Goal: Information Seeking & Learning: Learn about a topic

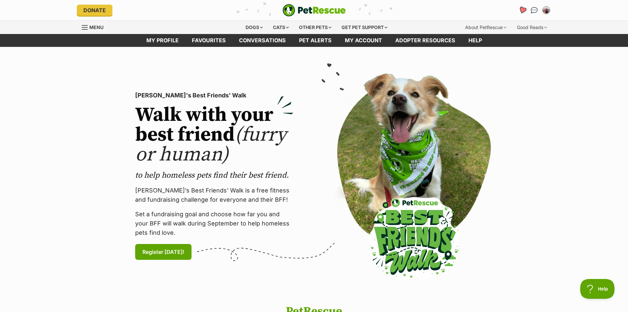
click at [523, 10] on icon "Favourites" at bounding box center [523, 10] width 8 height 8
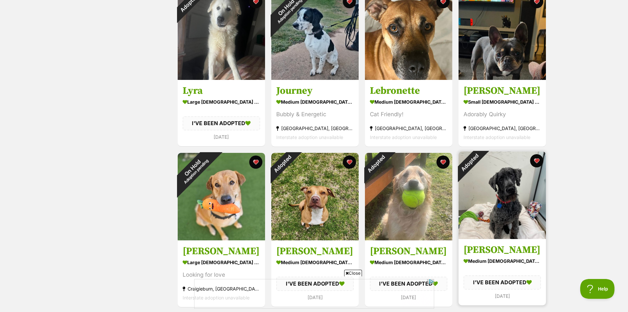
scroll to position [363, 0]
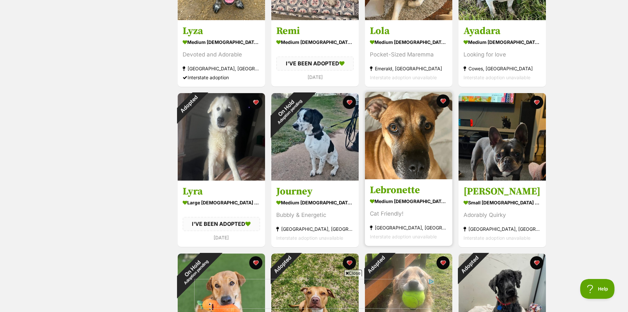
click at [397, 190] on h3 "Lebronette" at bounding box center [409, 190] width 78 height 13
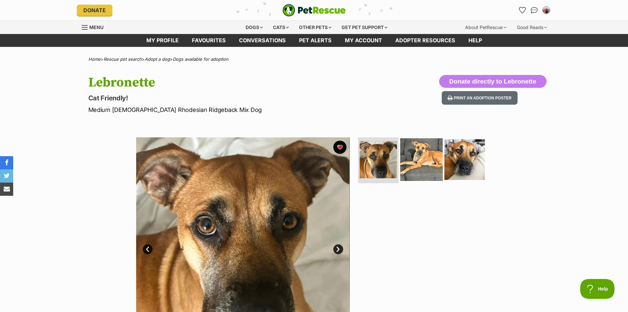
click at [414, 161] on img at bounding box center [421, 159] width 43 height 43
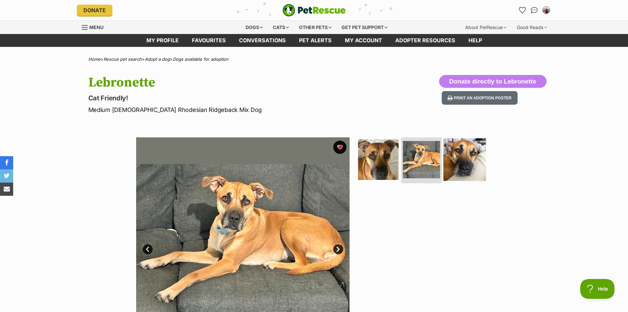
click at [468, 161] on img at bounding box center [465, 159] width 43 height 43
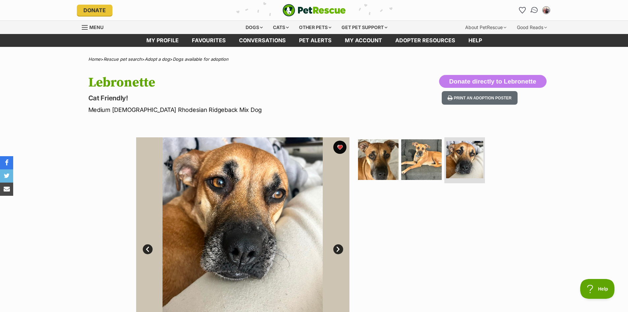
click at [536, 9] on img "Conversations" at bounding box center [534, 10] width 9 height 9
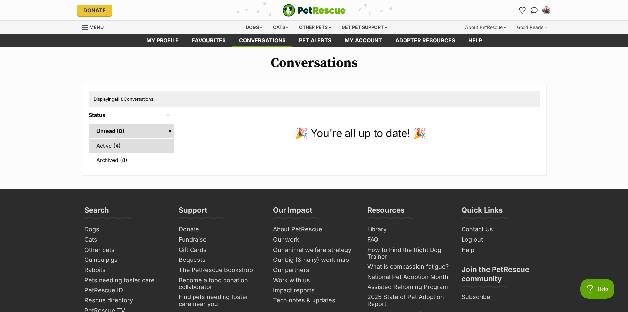
click at [108, 144] on link "Active (4)" at bounding box center [132, 146] width 86 height 14
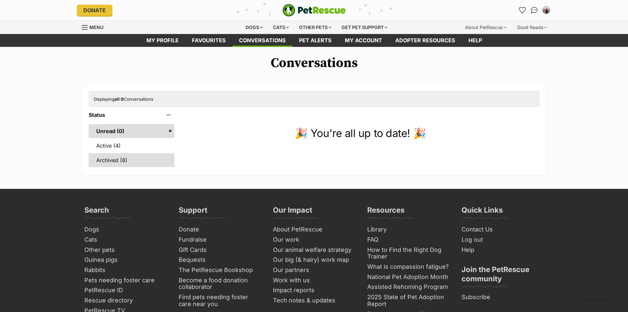
click at [122, 159] on link "Archived (8)" at bounding box center [132, 160] width 86 height 14
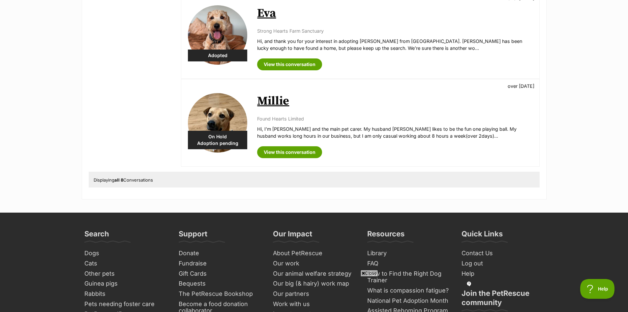
scroll to position [660, 0]
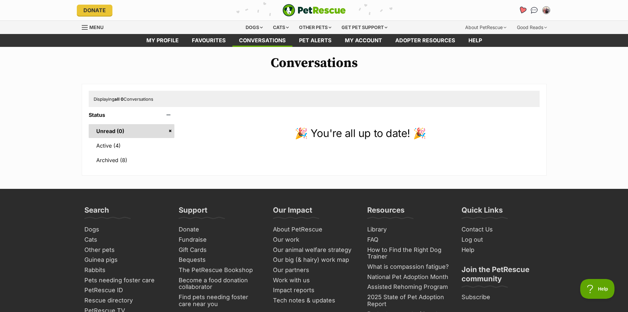
click at [523, 7] on icon "Favourites" at bounding box center [523, 10] width 8 height 8
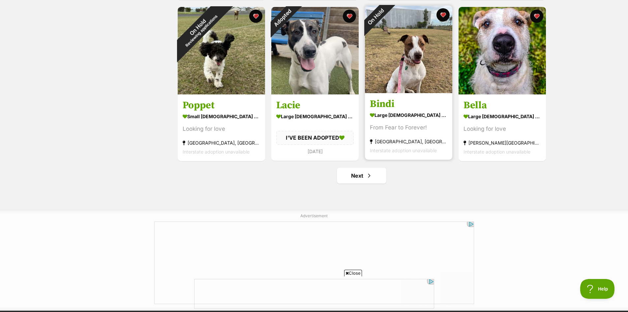
scroll to position [792, 0]
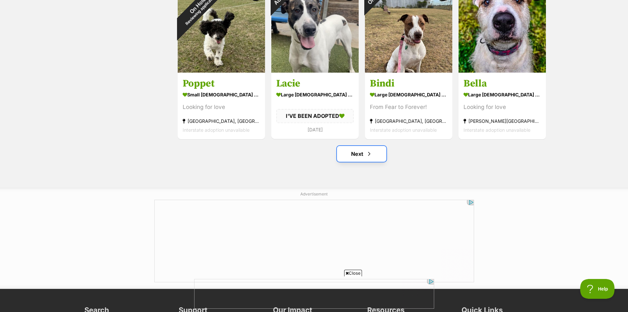
click at [360, 156] on link "Next" at bounding box center [361, 154] width 49 height 16
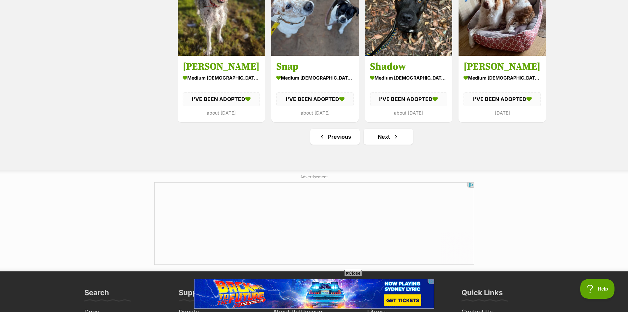
scroll to position [858, 0]
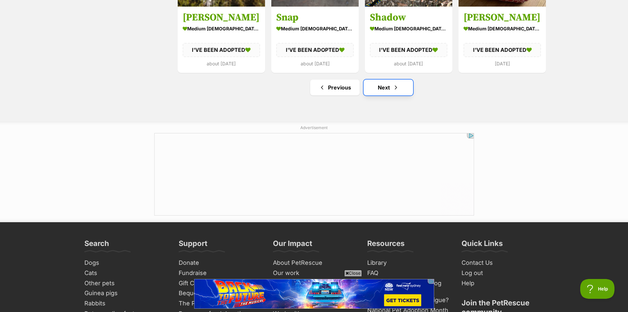
click at [384, 91] on link "Next" at bounding box center [388, 87] width 49 height 16
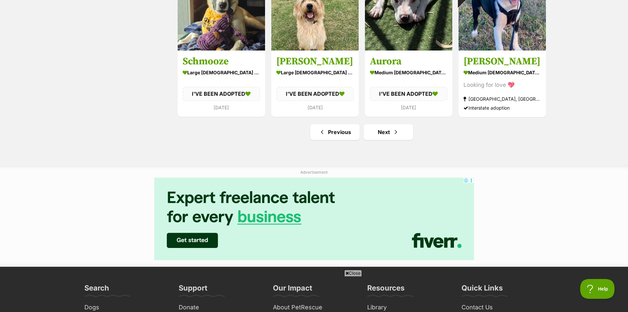
scroll to position [825, 0]
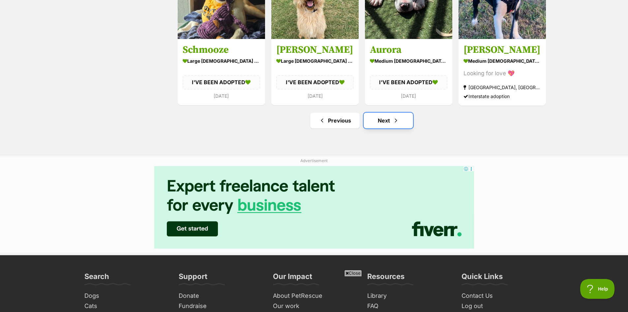
click at [389, 121] on link "Next" at bounding box center [388, 120] width 49 height 16
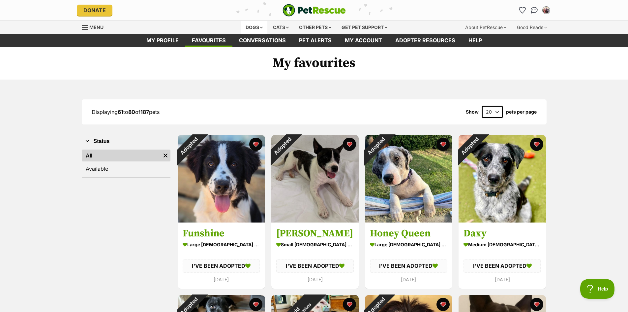
click at [259, 27] on div "Dogs" at bounding box center [254, 27] width 26 height 13
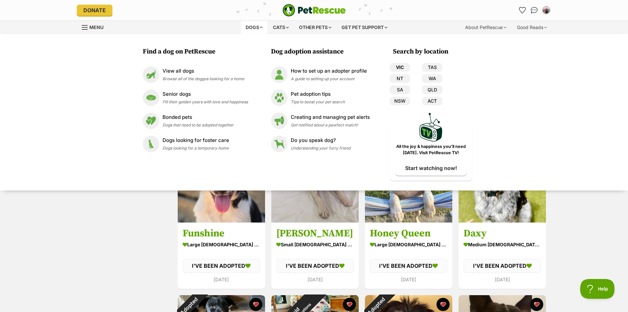
click at [401, 67] on link "VIC" at bounding box center [400, 67] width 20 height 9
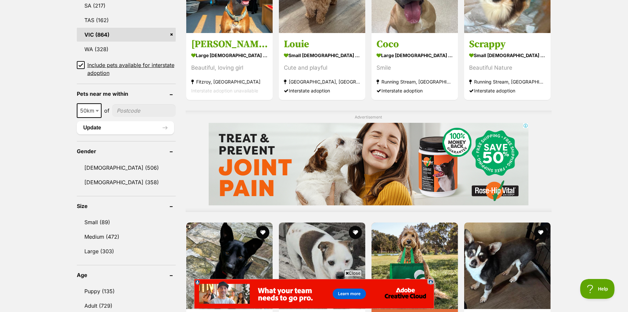
scroll to position [429, 0]
click at [109, 181] on link "Female (358)" at bounding box center [126, 182] width 99 height 14
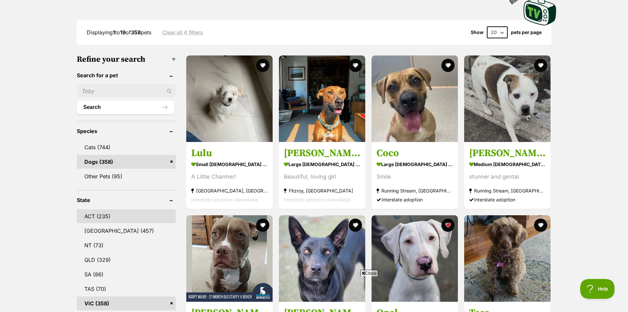
scroll to position [198, 0]
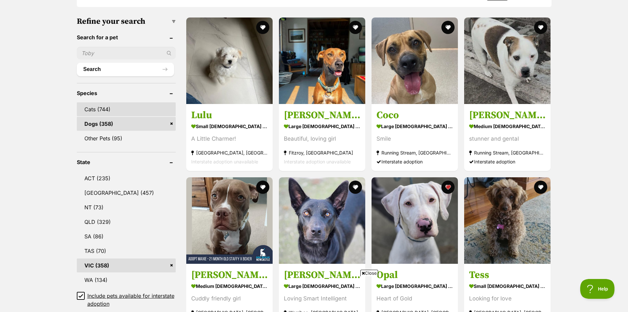
click at [94, 108] on link "Cats (744)" at bounding box center [126, 109] width 99 height 14
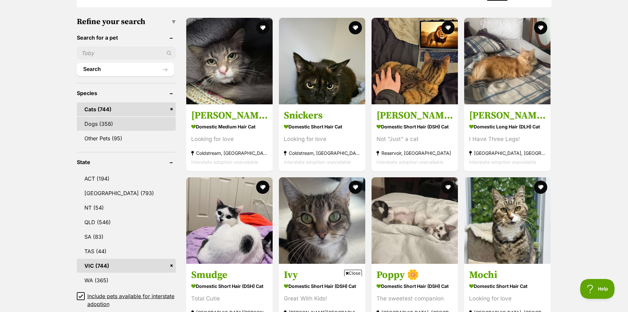
click at [103, 123] on link "Dogs (358)" at bounding box center [126, 124] width 99 height 14
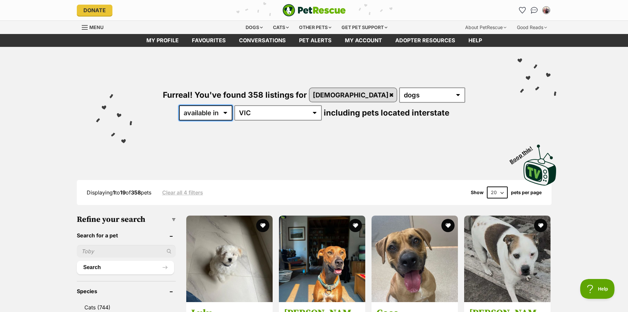
click at [233, 105] on select "available in located in" at bounding box center [205, 112] width 53 height 15
select select "disabled"
click at [233, 105] on select "available in located in" at bounding box center [205, 112] width 53 height 15
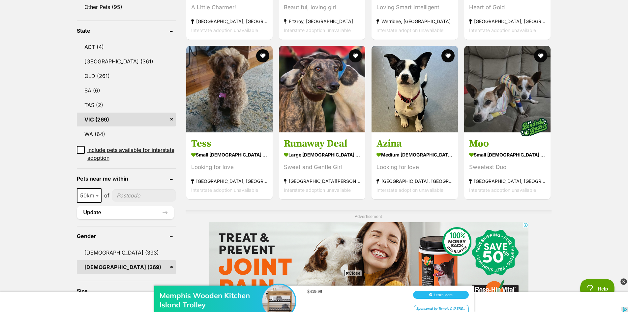
scroll to position [363, 0]
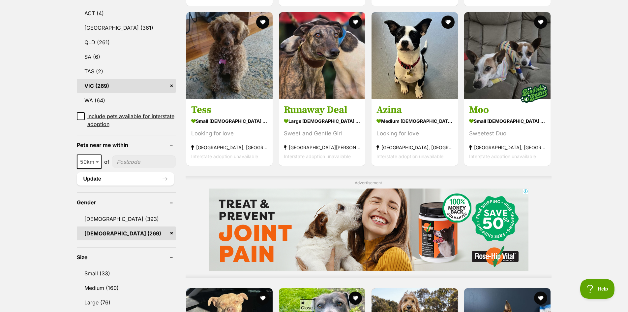
click at [122, 226] on link "[DEMOGRAPHIC_DATA] (269)" at bounding box center [126, 233] width 99 height 14
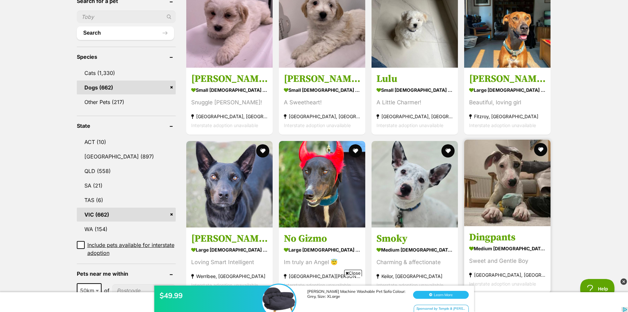
scroll to position [198, 0]
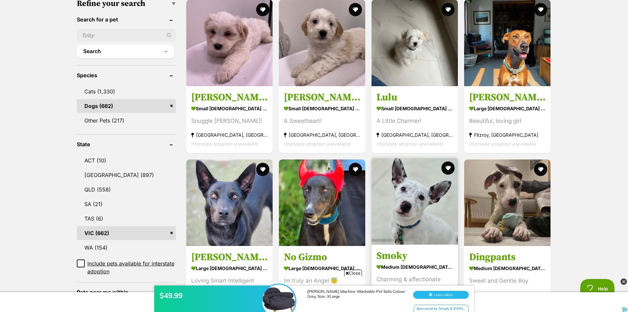
click at [440, 207] on img at bounding box center [415, 201] width 86 height 86
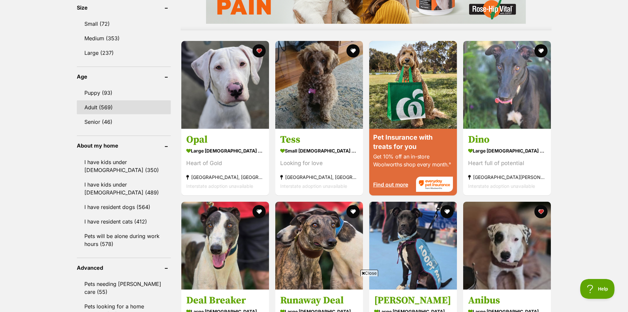
click at [103, 106] on link "Adult (569)" at bounding box center [124, 107] width 94 height 14
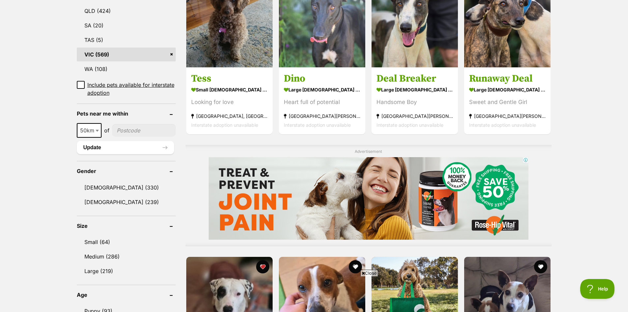
scroll to position [396, 0]
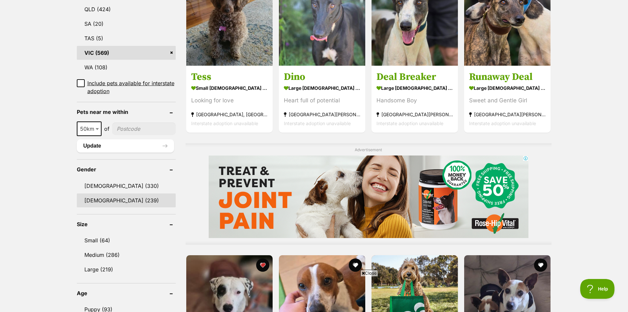
click at [102, 199] on link "[DEMOGRAPHIC_DATA] (239)" at bounding box center [126, 200] width 99 height 14
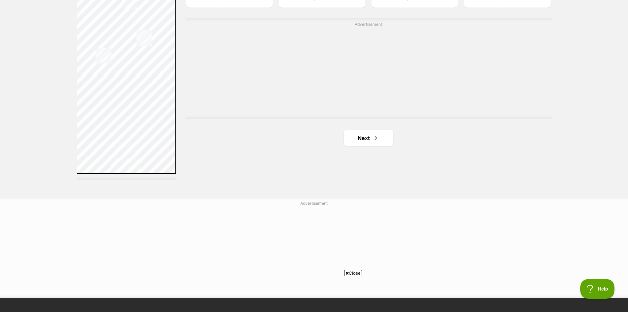
scroll to position [1187, 0]
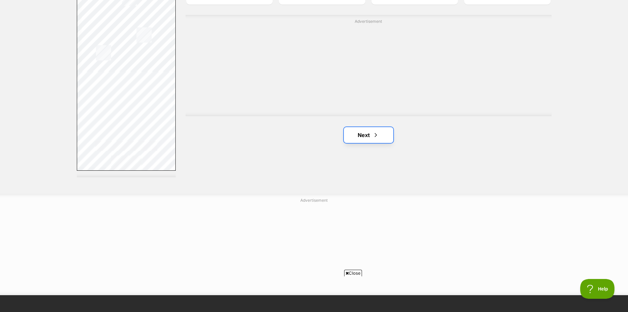
click at [376, 139] on span "Next page" at bounding box center [376, 135] width 7 height 8
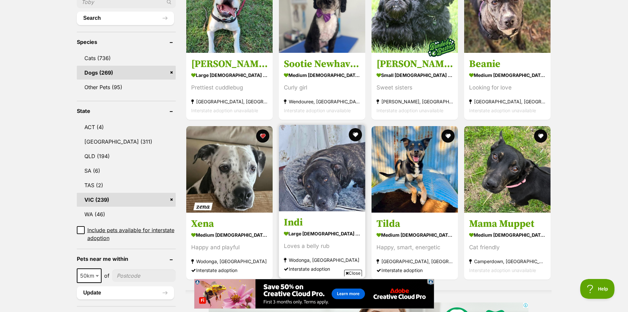
scroll to position [264, 0]
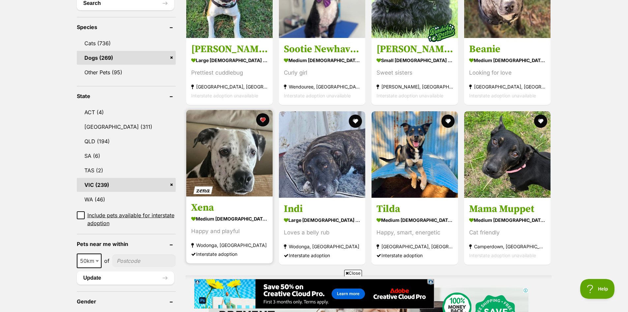
click at [245, 176] on img at bounding box center [229, 153] width 86 height 86
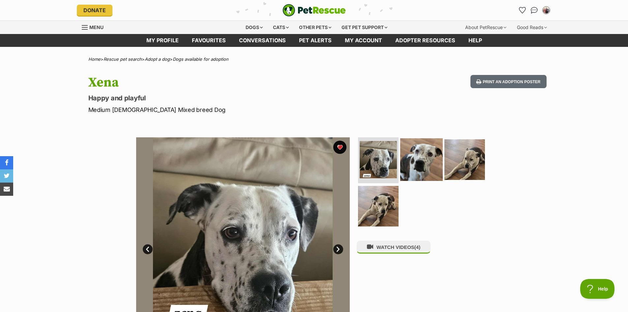
click at [422, 161] on img at bounding box center [421, 159] width 43 height 43
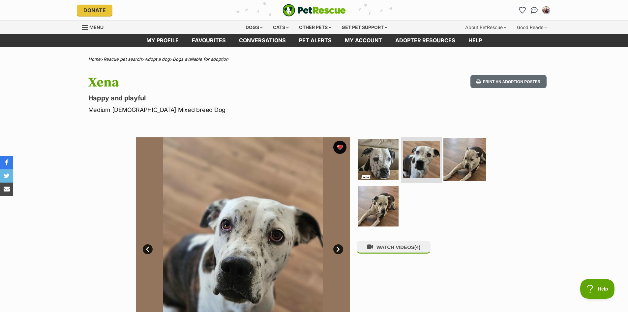
click at [467, 160] on img at bounding box center [465, 159] width 43 height 43
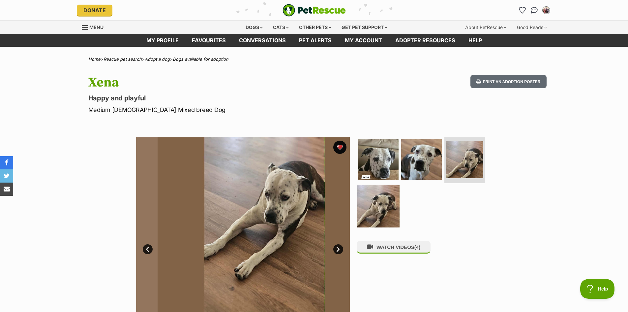
click at [379, 207] on img at bounding box center [378, 206] width 43 height 43
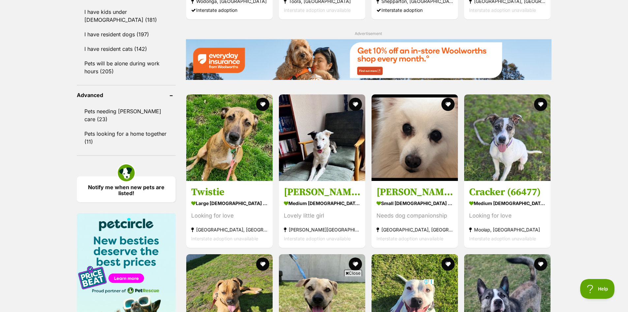
scroll to position [788, 0]
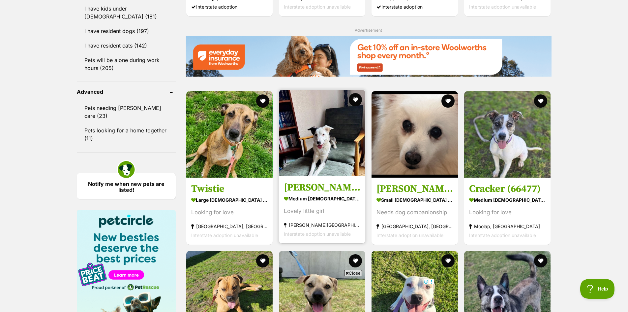
click at [333, 163] on img at bounding box center [322, 133] width 86 height 86
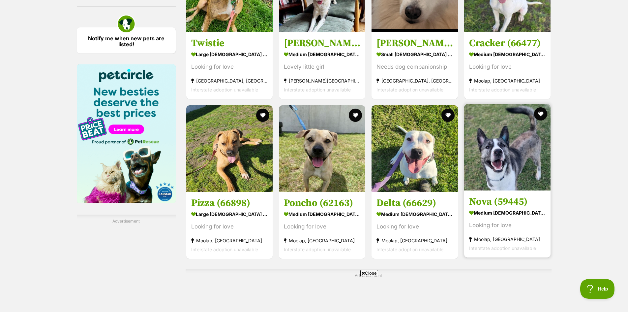
scroll to position [1116, 0]
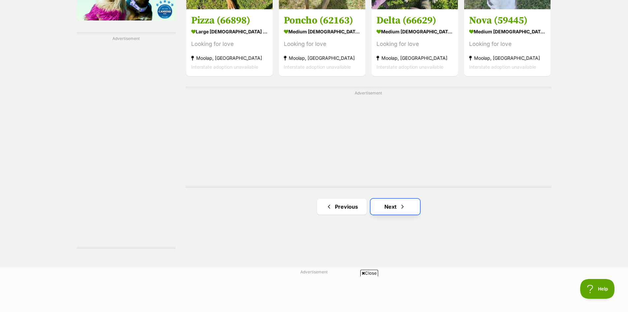
click at [394, 199] on link "Next" at bounding box center [395, 207] width 49 height 16
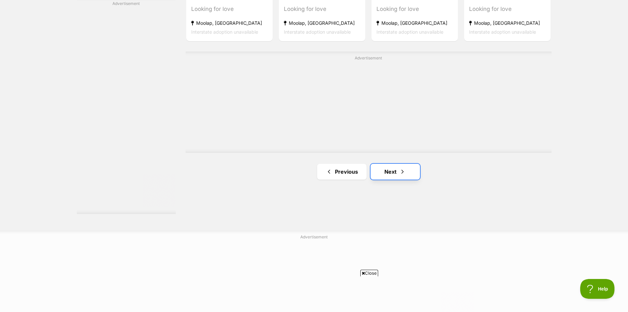
scroll to position [0, 0]
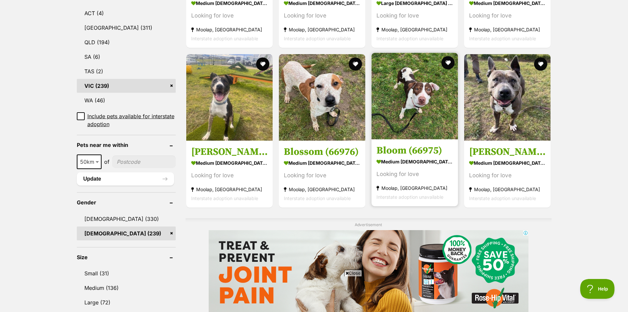
click at [412, 125] on img at bounding box center [415, 96] width 86 height 86
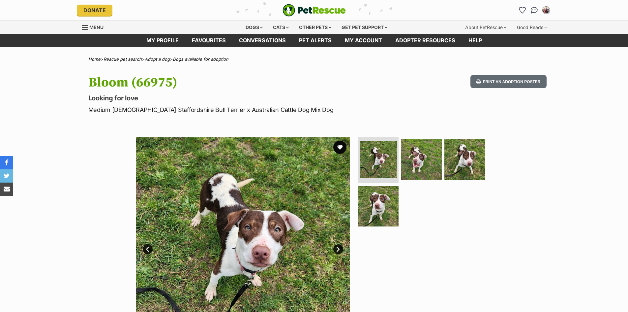
click at [420, 154] on img at bounding box center [421, 159] width 41 height 41
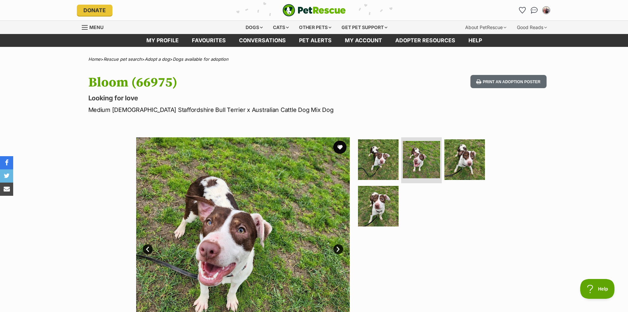
drag, startPoint x: 465, startPoint y: 158, endPoint x: 408, endPoint y: 196, distance: 67.6
click at [464, 159] on img at bounding box center [465, 159] width 41 height 41
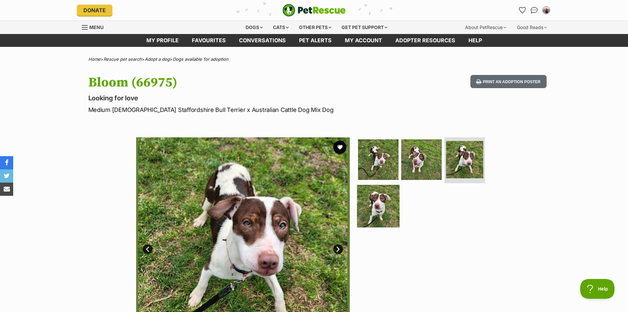
click at [378, 200] on img at bounding box center [378, 206] width 43 height 43
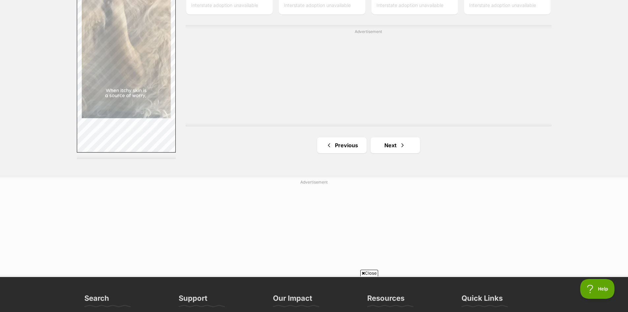
scroll to position [1221, 0]
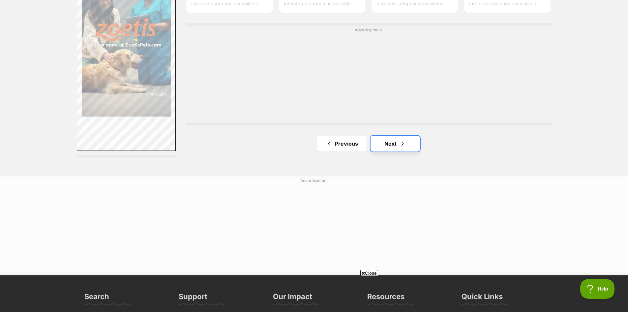
click at [392, 142] on link "Next" at bounding box center [395, 144] width 49 height 16
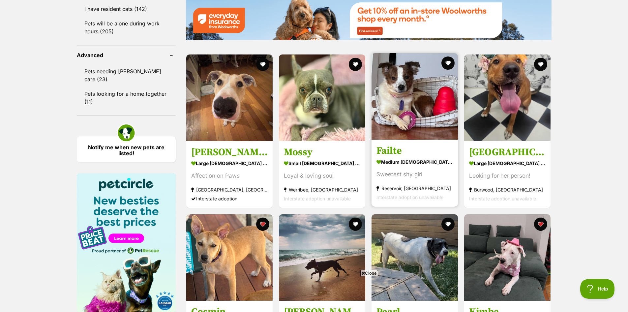
click at [419, 112] on img at bounding box center [415, 96] width 86 height 86
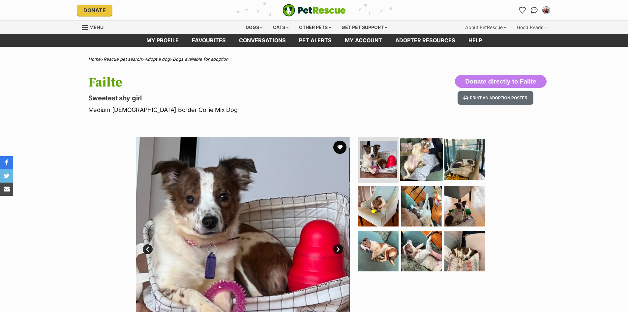
click at [415, 167] on img at bounding box center [421, 159] width 43 height 43
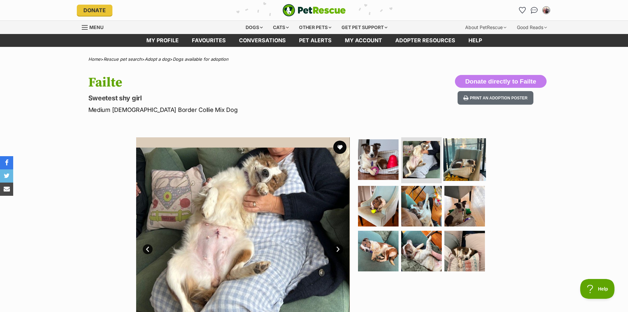
click at [465, 168] on img at bounding box center [465, 159] width 43 height 43
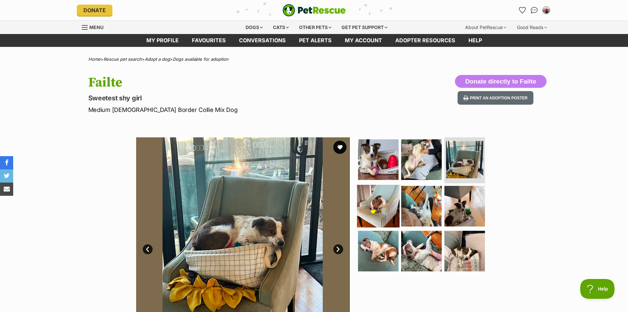
click at [365, 205] on img at bounding box center [378, 206] width 43 height 43
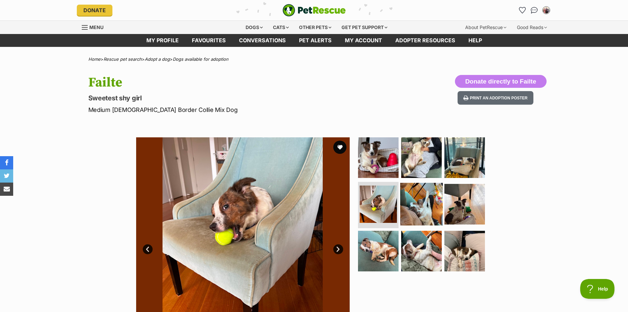
click at [417, 206] on img at bounding box center [421, 204] width 43 height 43
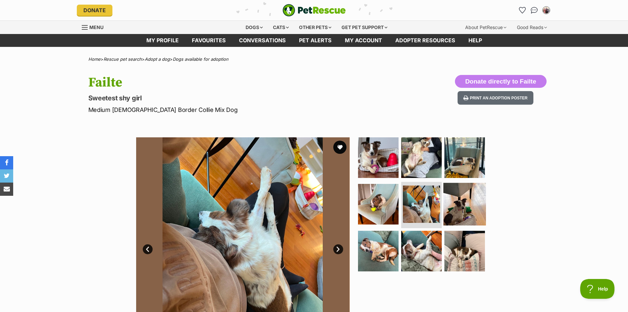
click at [455, 206] on img at bounding box center [465, 204] width 43 height 43
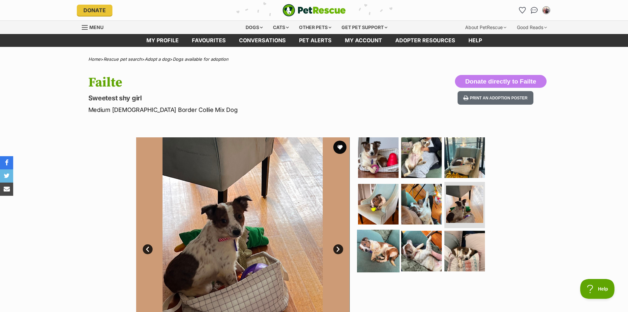
click at [368, 238] on img at bounding box center [378, 251] width 43 height 43
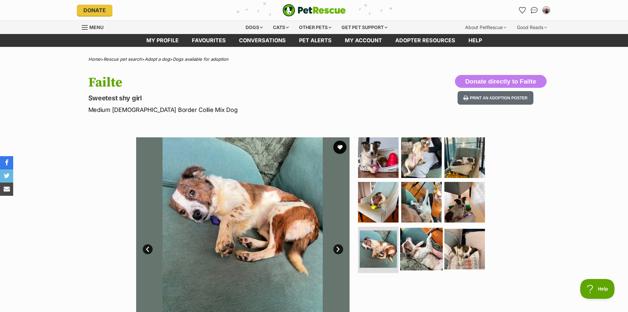
click at [430, 250] on img at bounding box center [421, 249] width 43 height 43
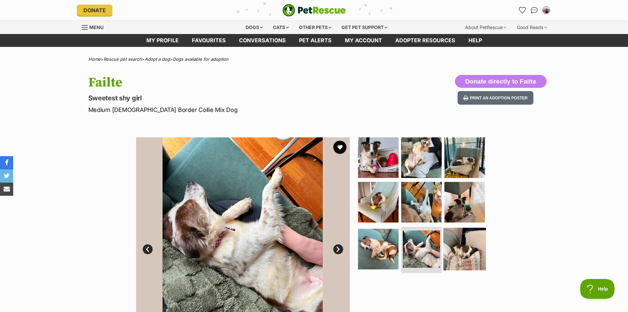
click at [467, 253] on img at bounding box center [465, 249] width 43 height 43
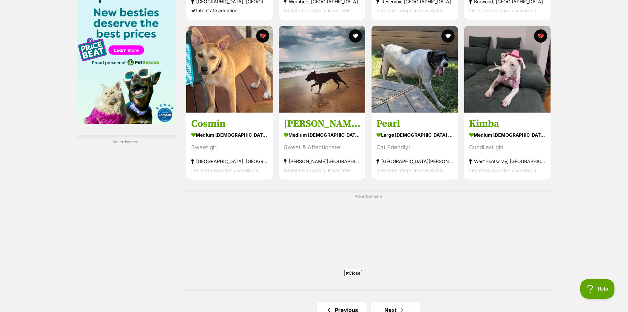
scroll to position [1088, 0]
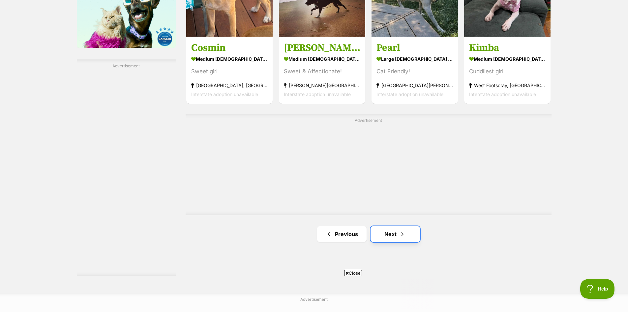
click at [401, 234] on span "Next page" at bounding box center [402, 234] width 7 height 8
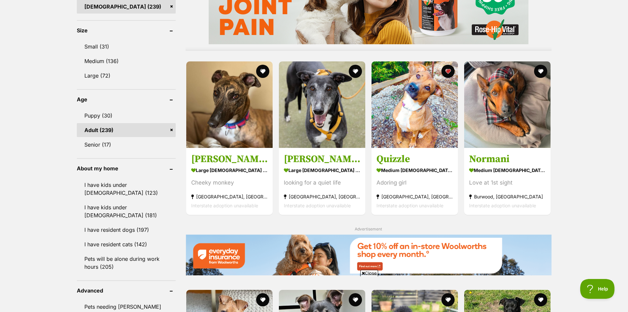
scroll to position [594, 0]
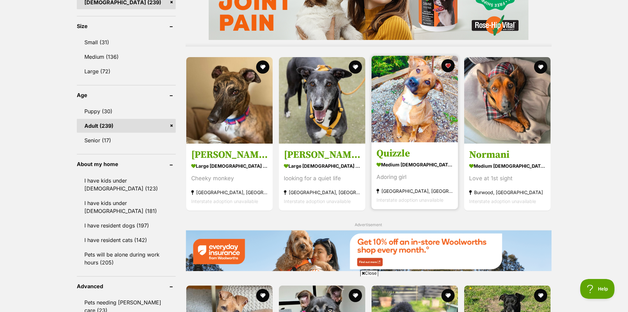
click at [438, 124] on img at bounding box center [415, 99] width 86 height 86
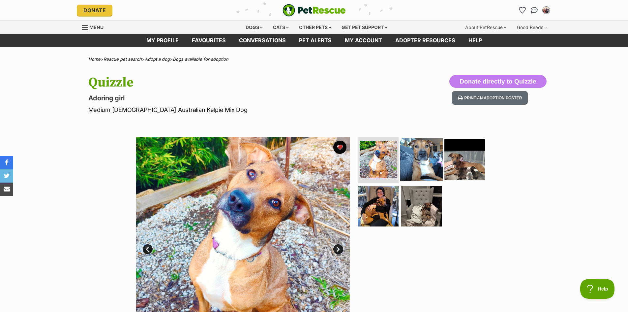
click at [420, 155] on img at bounding box center [421, 159] width 43 height 43
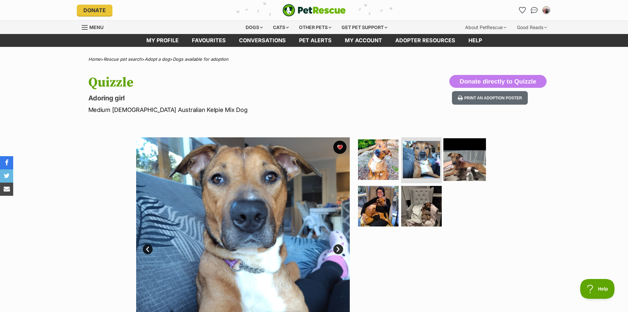
click at [453, 163] on img at bounding box center [465, 159] width 43 height 43
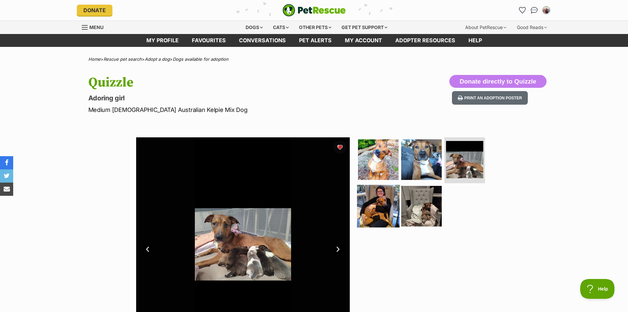
click at [379, 210] on img at bounding box center [378, 206] width 43 height 43
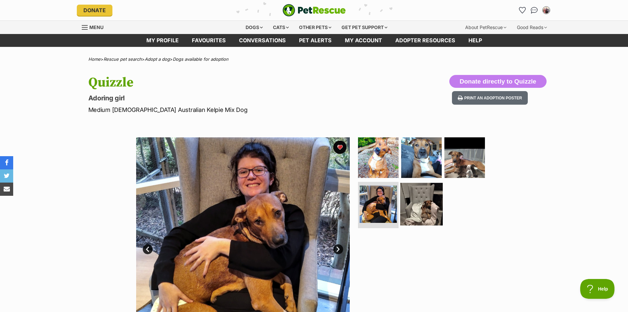
click at [414, 211] on img at bounding box center [421, 204] width 43 height 43
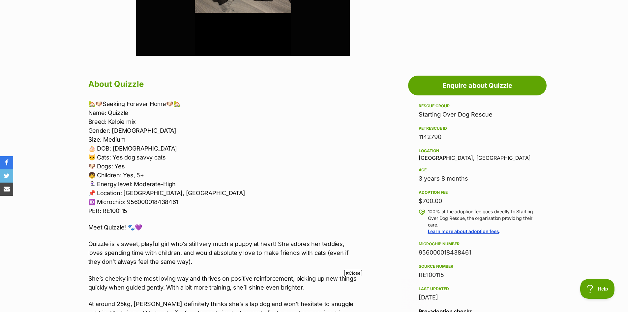
scroll to position [297, 0]
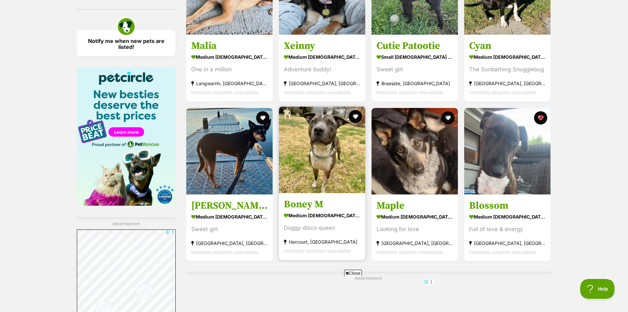
scroll to position [953, 0]
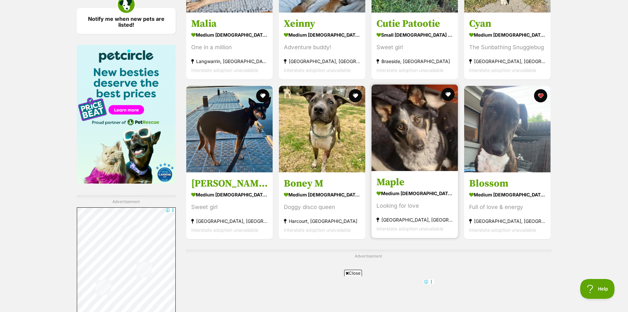
click at [417, 149] on img at bounding box center [415, 127] width 86 height 86
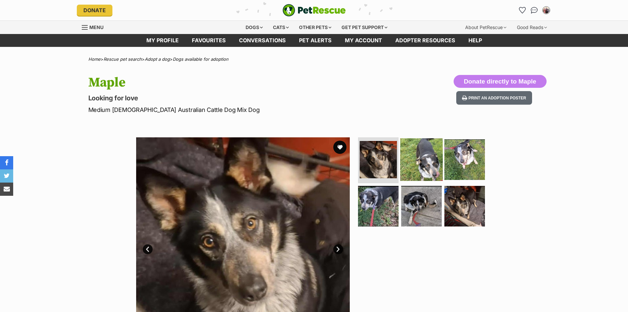
click at [426, 157] on img at bounding box center [421, 159] width 43 height 43
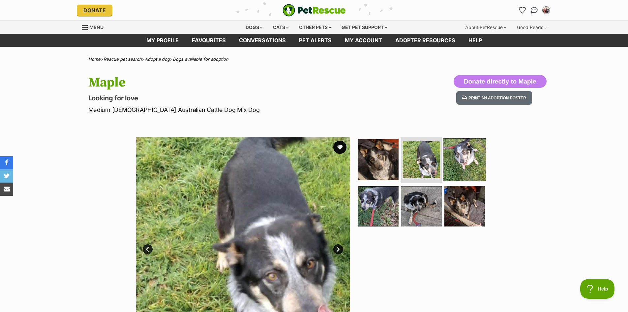
click at [453, 161] on img at bounding box center [465, 159] width 43 height 43
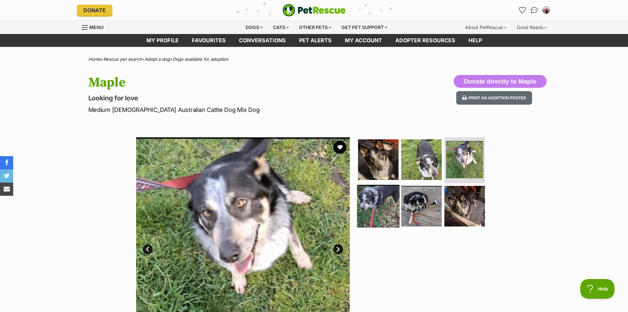
click at [368, 211] on img at bounding box center [378, 206] width 43 height 43
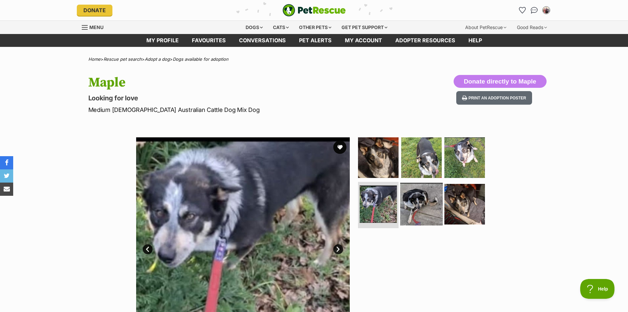
click at [421, 204] on img at bounding box center [421, 204] width 43 height 43
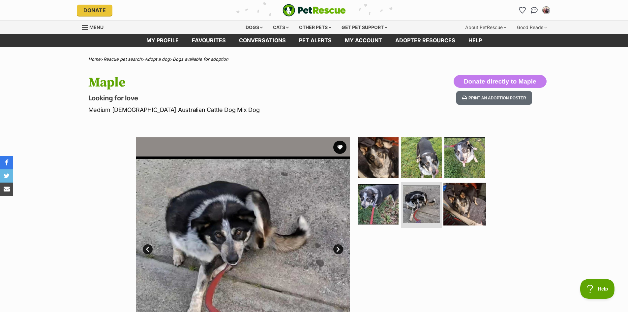
click at [471, 210] on img at bounding box center [465, 204] width 43 height 43
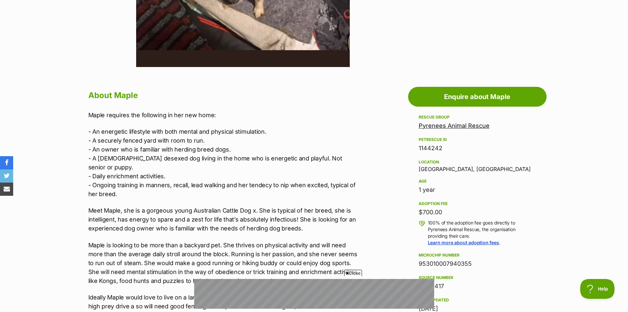
scroll to position [231, 0]
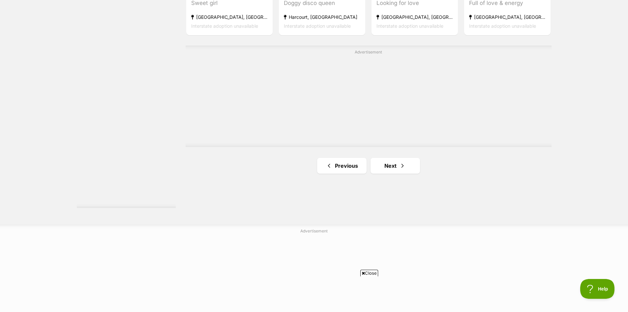
scroll to position [1184, 0]
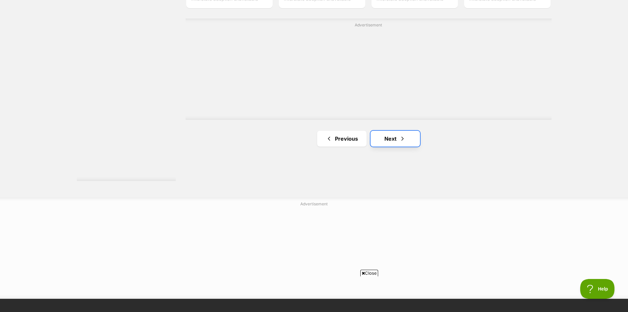
click at [392, 139] on link "Next" at bounding box center [395, 139] width 49 height 16
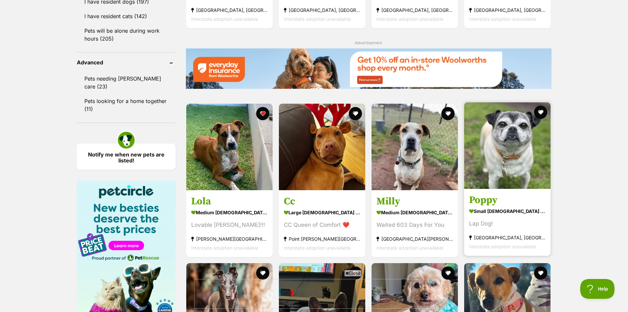
scroll to position [891, 0]
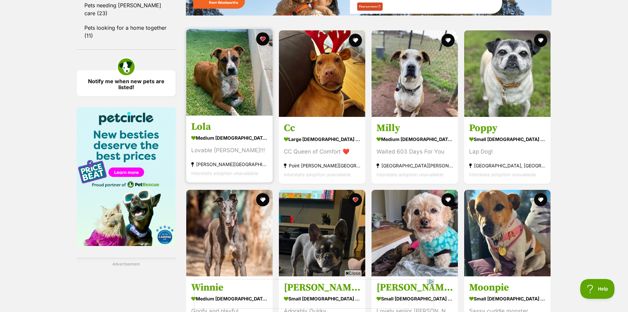
click at [225, 87] on img at bounding box center [229, 72] width 86 height 86
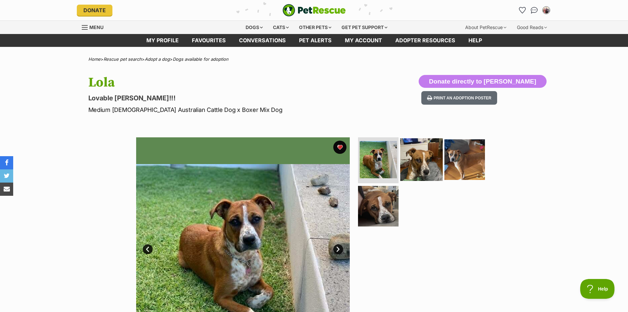
click at [425, 167] on img at bounding box center [421, 159] width 43 height 43
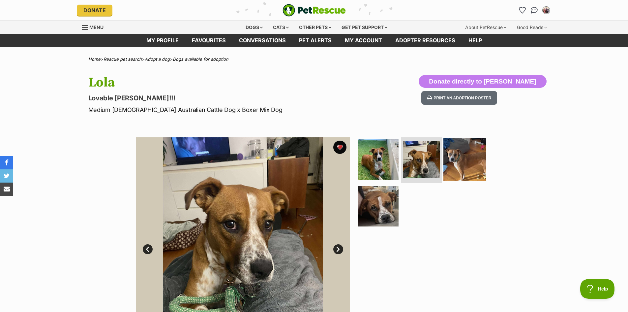
click at [459, 168] on img at bounding box center [465, 159] width 43 height 43
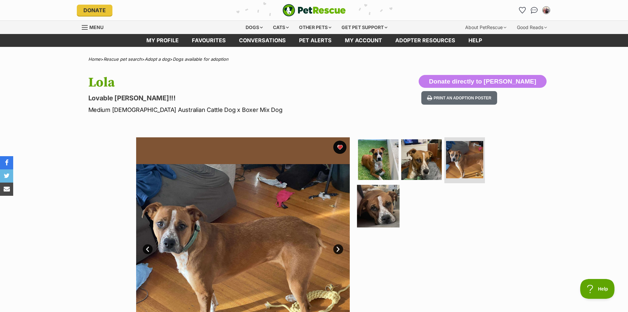
click at [377, 207] on img at bounding box center [378, 206] width 43 height 43
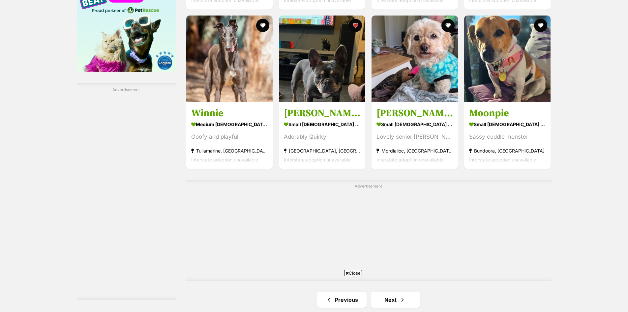
scroll to position [1085, 0]
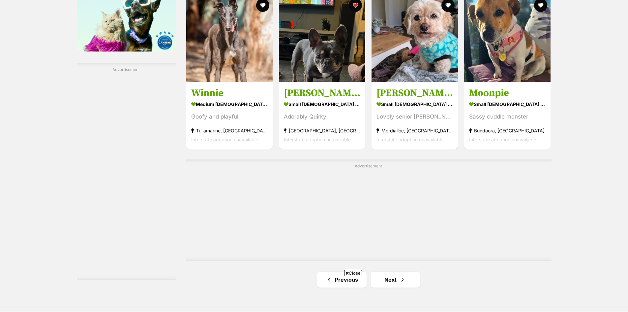
click at [382, 275] on div "Close" at bounding box center [314, 293] width 240 height 36
click at [355, 273] on span "Close" at bounding box center [353, 272] width 18 height 7
click at [397, 282] on link "Next" at bounding box center [395, 279] width 49 height 16
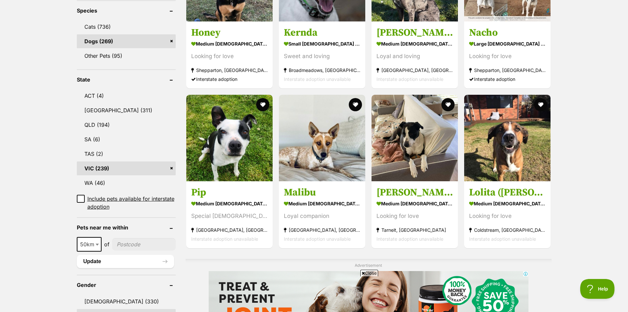
scroll to position [297, 0]
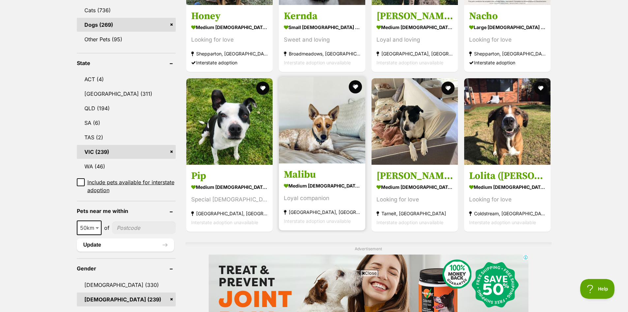
click at [333, 135] on img at bounding box center [322, 120] width 86 height 86
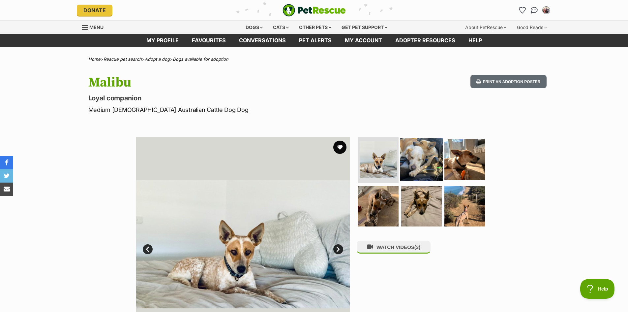
click at [415, 159] on img at bounding box center [421, 159] width 43 height 43
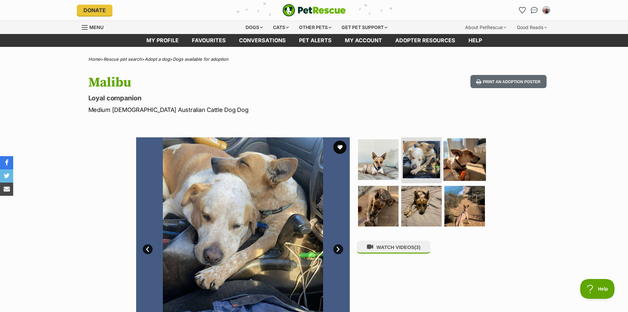
click at [462, 160] on img at bounding box center [465, 159] width 43 height 43
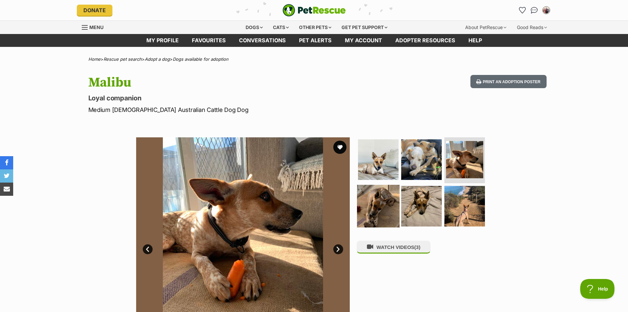
click at [370, 200] on img at bounding box center [378, 206] width 43 height 43
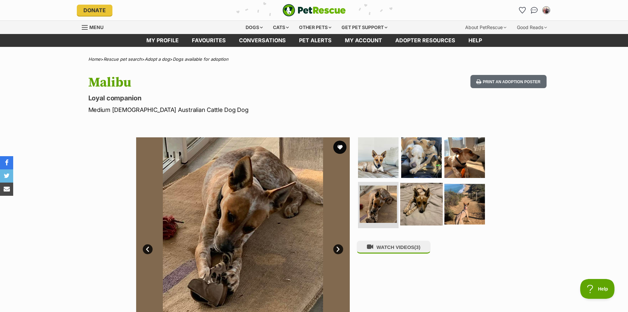
click at [414, 198] on img at bounding box center [421, 204] width 43 height 43
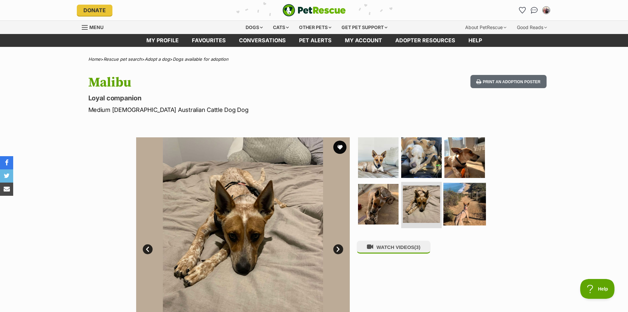
click at [452, 203] on img at bounding box center [465, 204] width 43 height 43
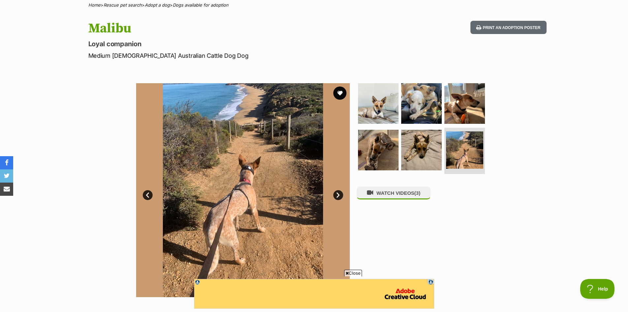
scroll to position [33, 0]
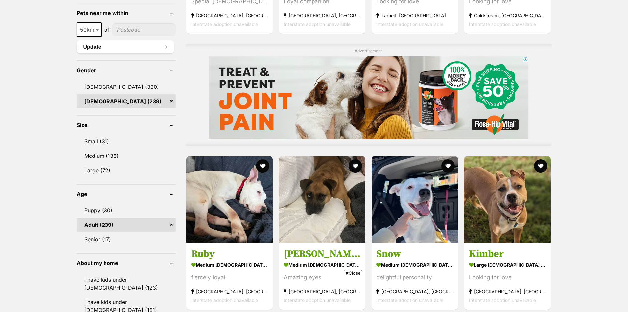
scroll to position [583, 0]
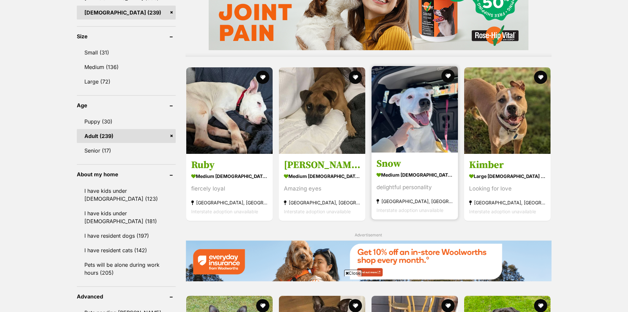
click at [420, 115] on img at bounding box center [415, 109] width 86 height 86
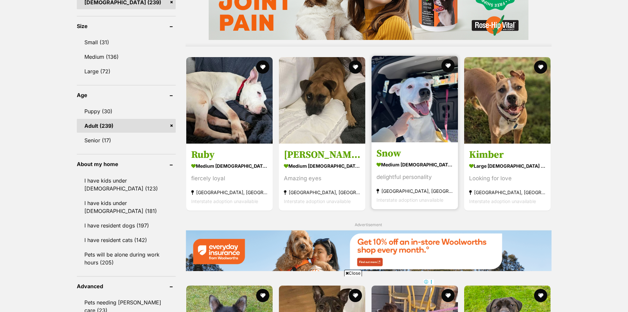
scroll to position [0, 0]
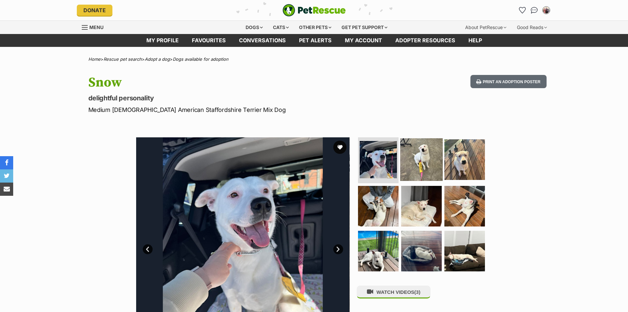
click at [430, 164] on img at bounding box center [421, 159] width 43 height 43
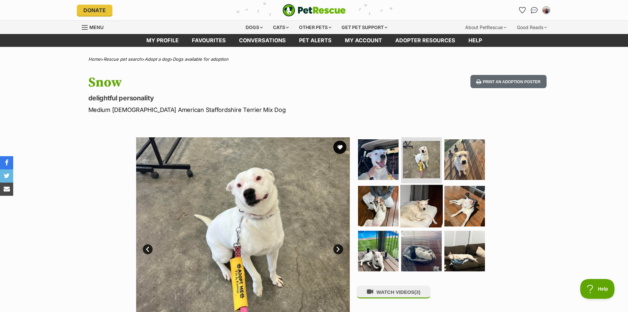
click at [464, 163] on img at bounding box center [465, 159] width 41 height 41
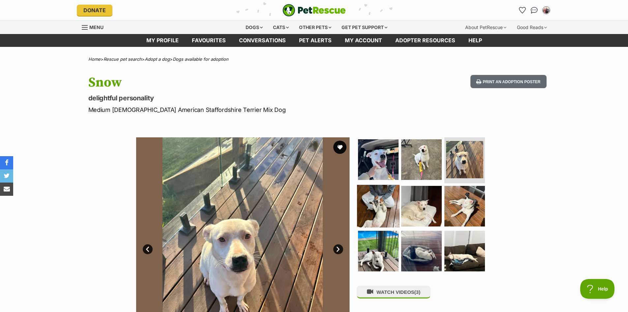
click at [370, 207] on img at bounding box center [378, 206] width 43 height 43
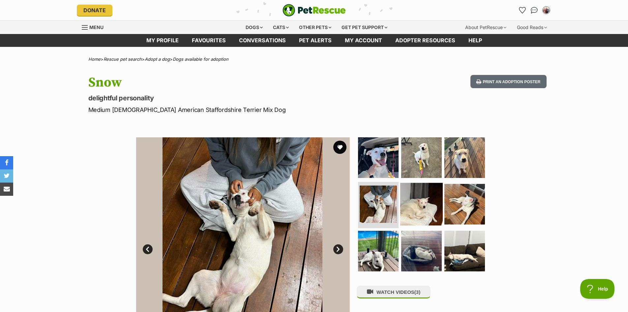
click at [422, 216] on img at bounding box center [421, 204] width 43 height 43
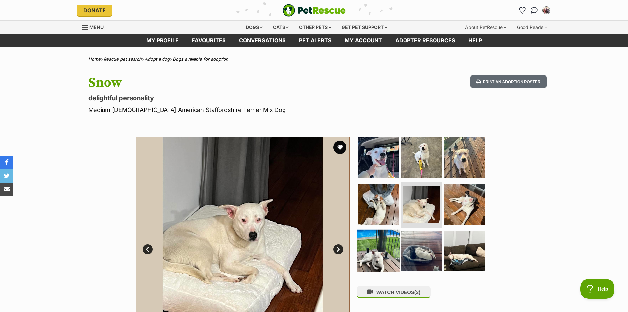
click at [378, 252] on img at bounding box center [378, 251] width 43 height 43
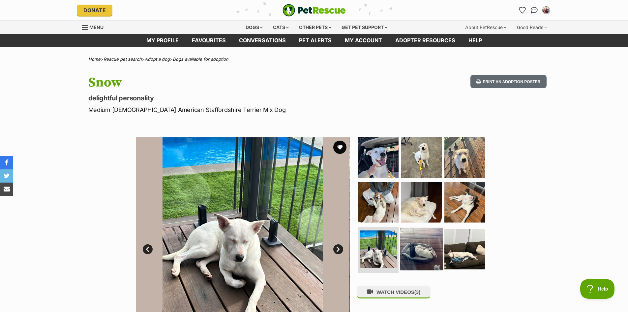
click at [430, 252] on img at bounding box center [421, 249] width 43 height 43
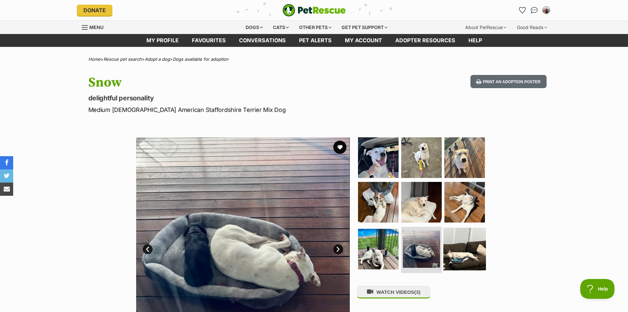
click at [456, 254] on img at bounding box center [465, 249] width 43 height 43
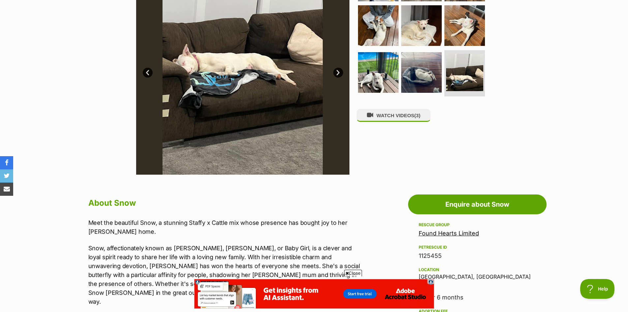
scroll to position [165, 0]
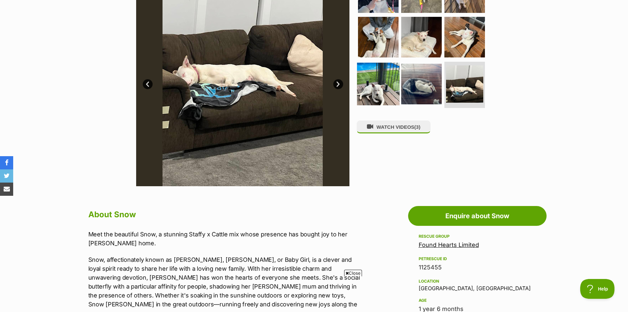
click at [376, 82] on img at bounding box center [378, 84] width 43 height 43
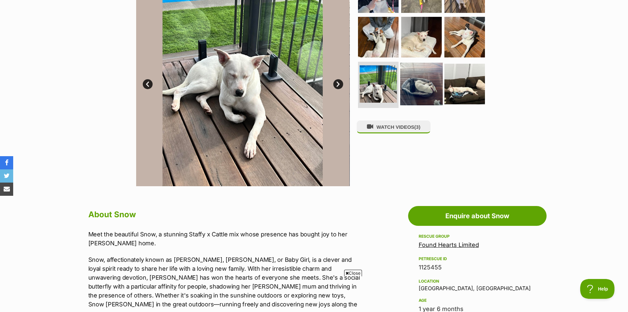
click at [419, 84] on img at bounding box center [421, 84] width 43 height 43
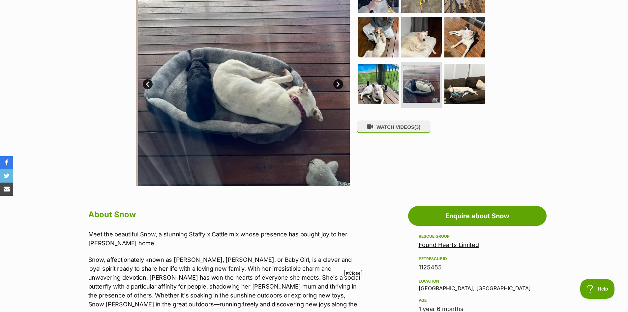
scroll to position [0, 0]
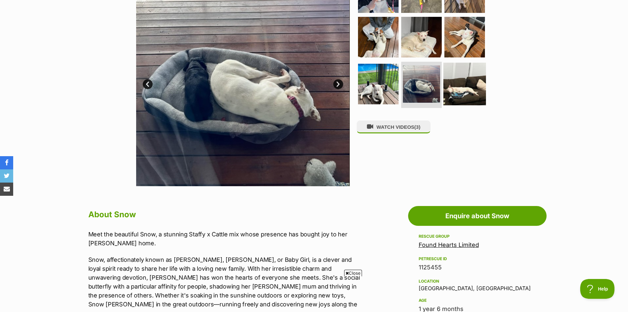
click at [476, 87] on img at bounding box center [465, 84] width 43 height 43
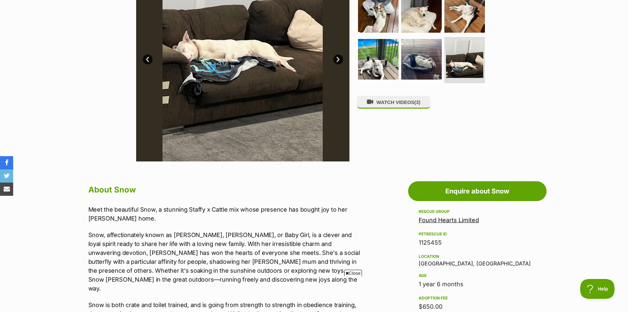
scroll to position [264, 0]
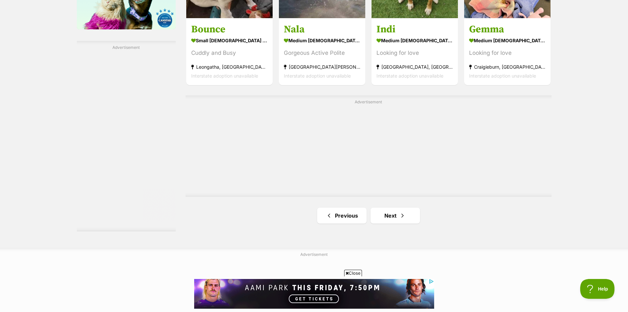
scroll to position [1118, 0]
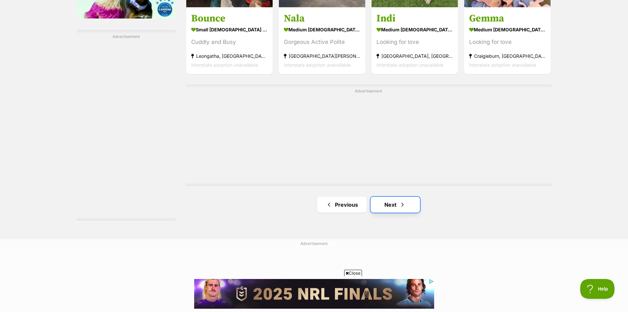
click at [399, 204] on span "Next page" at bounding box center [402, 205] width 7 height 8
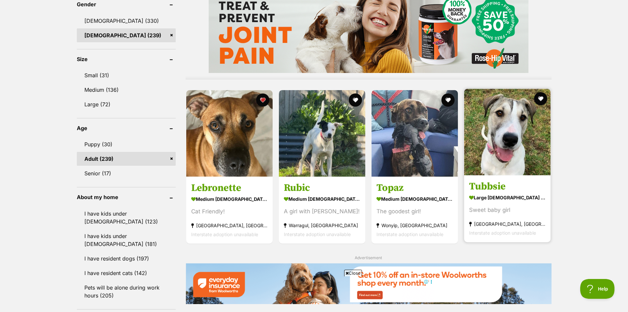
click at [492, 143] on img at bounding box center [507, 132] width 86 height 86
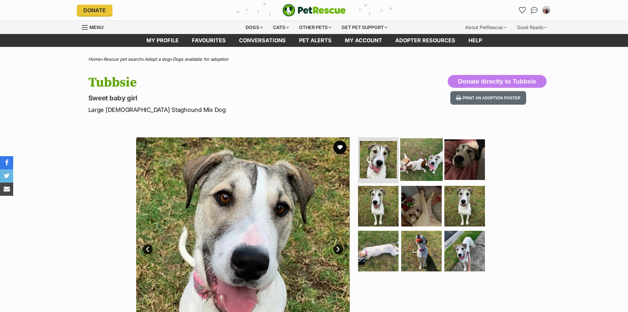
click at [429, 163] on img at bounding box center [421, 159] width 43 height 43
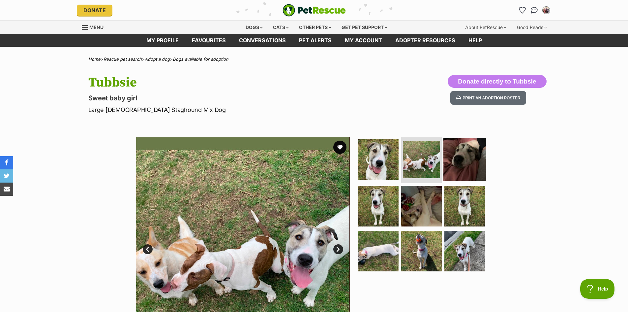
click at [466, 164] on img at bounding box center [465, 159] width 43 height 43
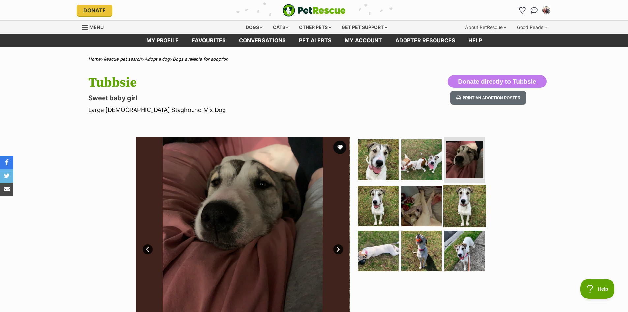
scroll to position [0, 5]
click at [475, 205] on img at bounding box center [465, 206] width 43 height 43
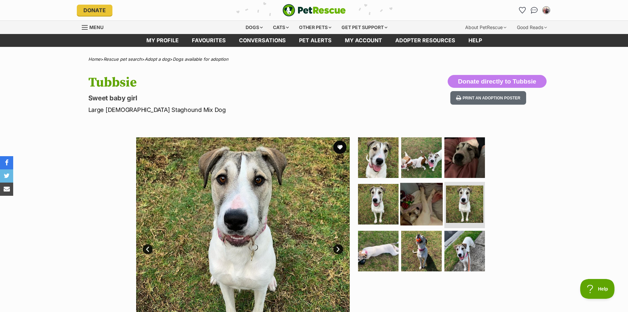
click at [424, 214] on img at bounding box center [421, 204] width 43 height 43
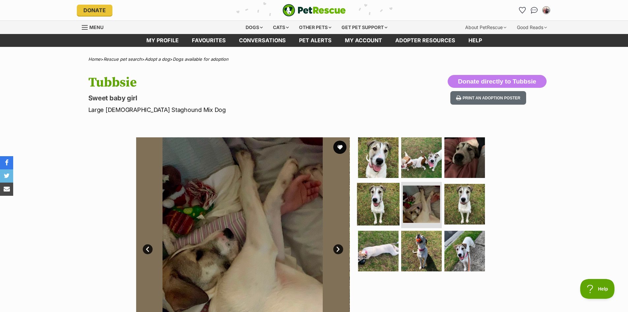
click at [383, 213] on img at bounding box center [378, 204] width 43 height 43
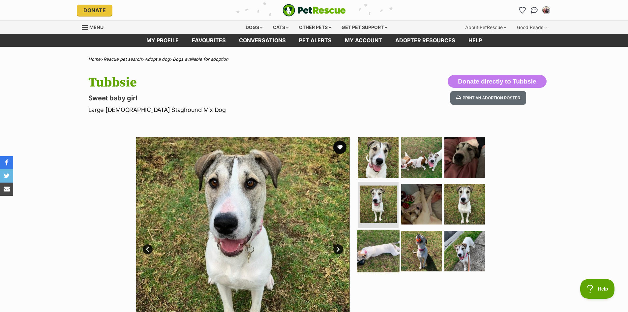
drag, startPoint x: 381, startPoint y: 265, endPoint x: 388, endPoint y: 264, distance: 7.0
click at [381, 265] on img at bounding box center [378, 251] width 43 height 43
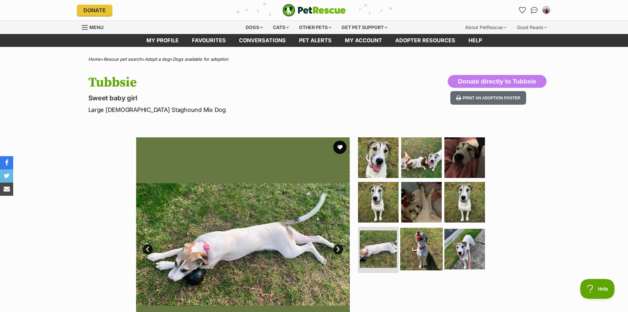
click at [426, 251] on img at bounding box center [421, 249] width 43 height 43
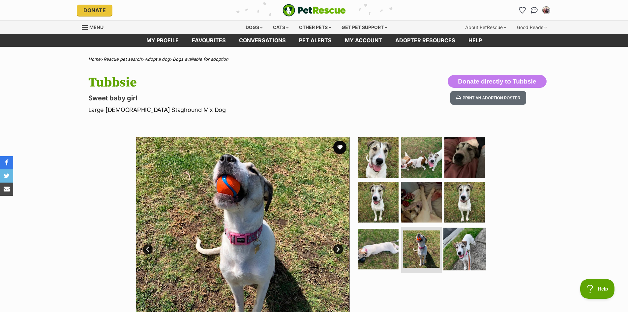
click at [466, 247] on img at bounding box center [465, 249] width 43 height 43
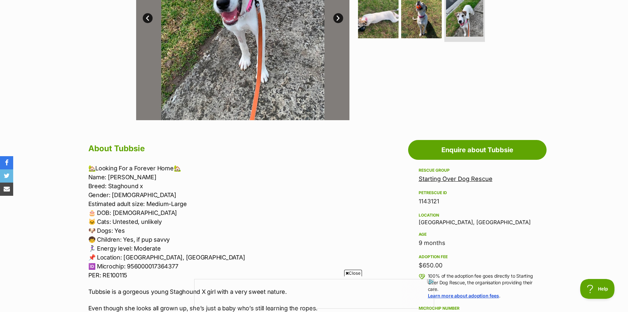
scroll to position [0, 0]
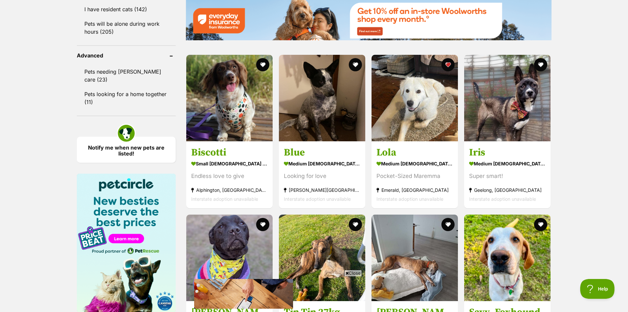
scroll to position [837, 0]
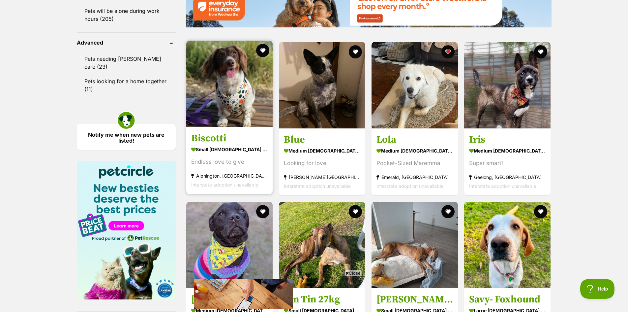
click at [241, 113] on img at bounding box center [229, 84] width 86 height 86
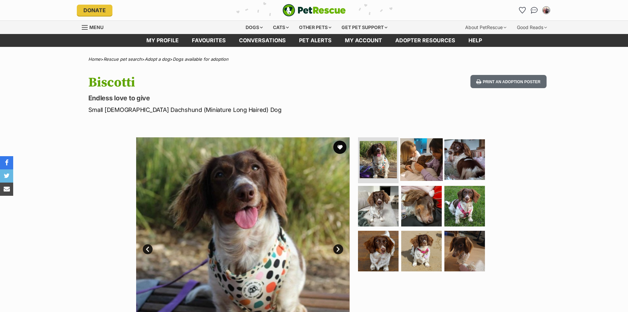
click at [437, 159] on img at bounding box center [421, 159] width 43 height 43
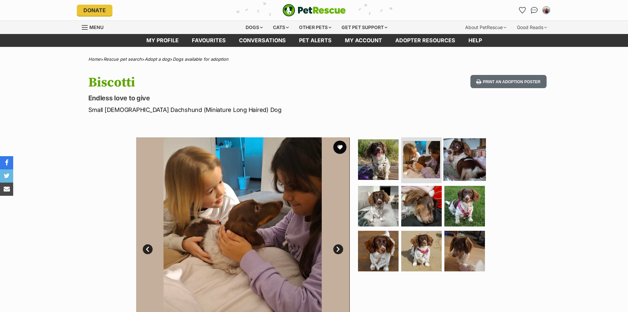
click at [454, 161] on img at bounding box center [465, 159] width 43 height 43
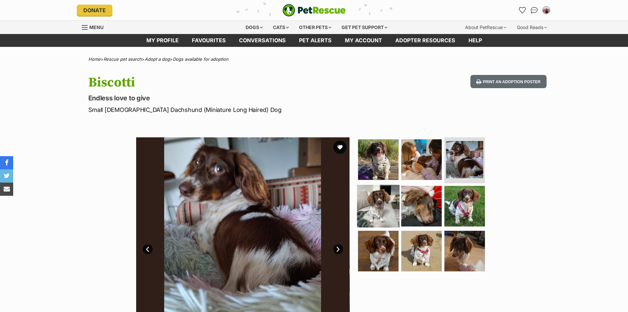
click at [382, 209] on img at bounding box center [378, 206] width 43 height 43
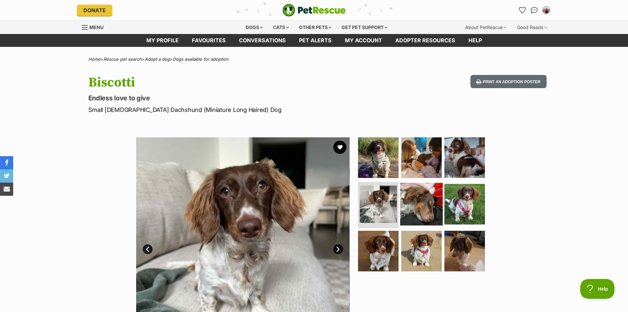
click at [424, 206] on img at bounding box center [421, 204] width 43 height 43
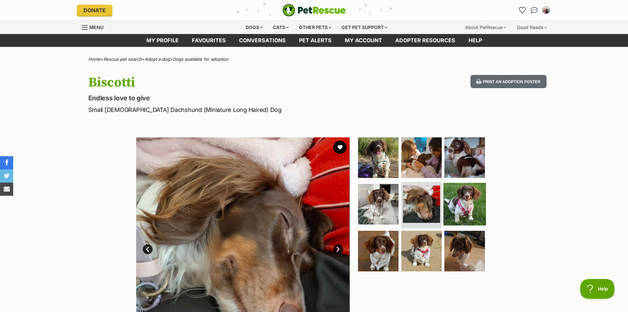
click at [465, 207] on img at bounding box center [465, 204] width 43 height 43
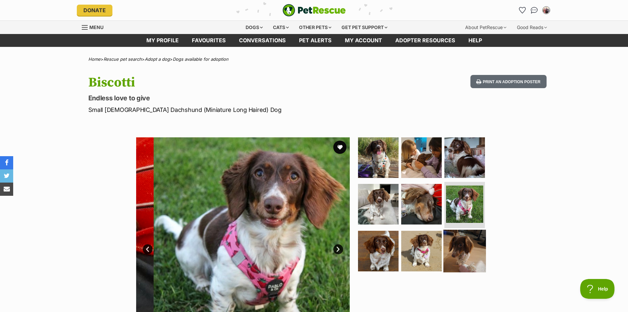
click at [469, 256] on img at bounding box center [465, 251] width 43 height 43
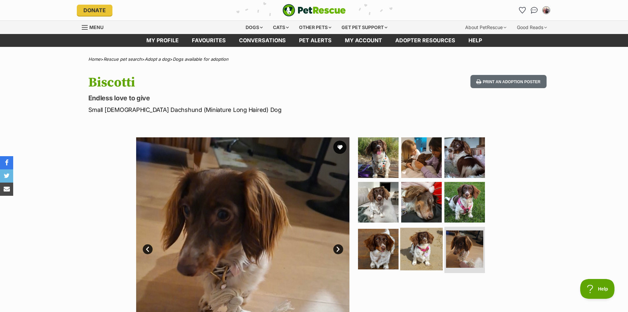
click at [430, 252] on img at bounding box center [421, 249] width 43 height 43
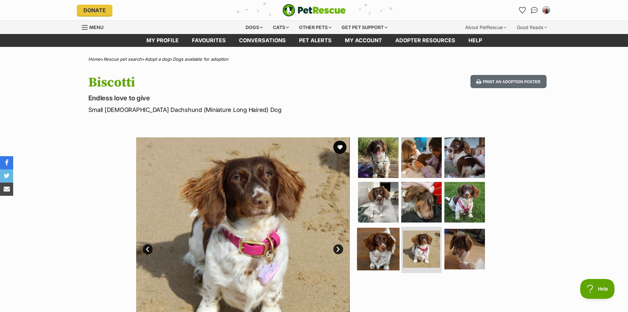
click at [378, 250] on img at bounding box center [378, 249] width 43 height 43
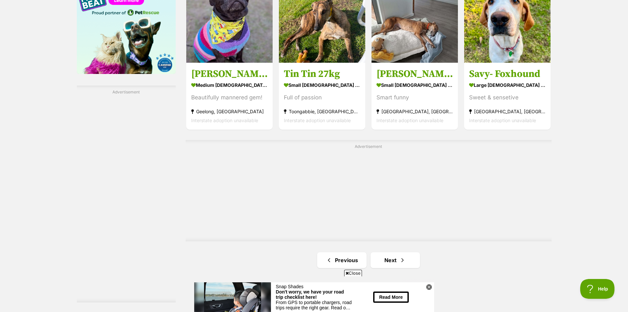
scroll to position [1101, 0]
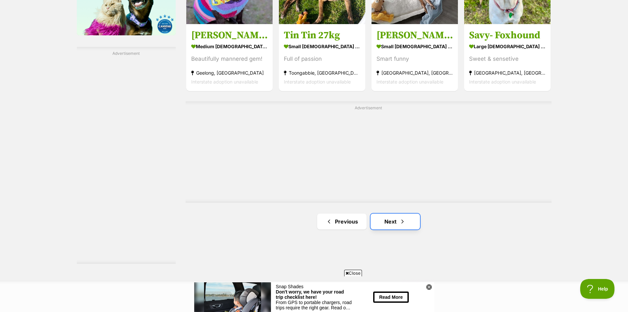
click at [393, 222] on link "Next" at bounding box center [395, 221] width 49 height 16
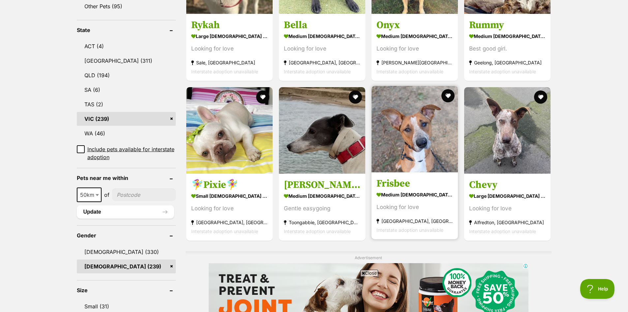
click at [425, 133] on img at bounding box center [415, 129] width 86 height 86
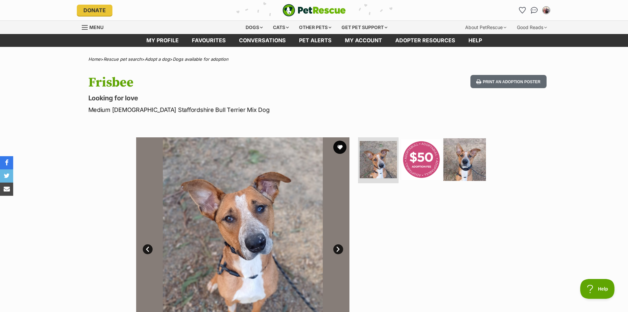
click at [468, 155] on img at bounding box center [465, 159] width 43 height 43
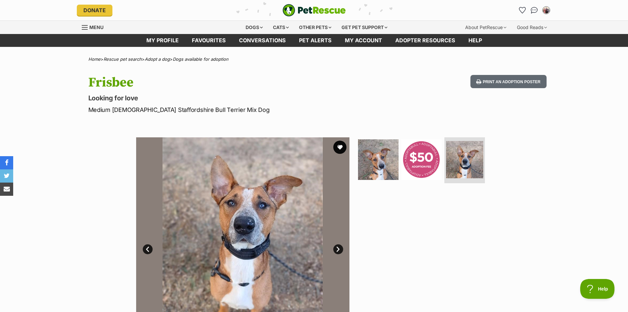
click at [340, 249] on link "Next" at bounding box center [338, 249] width 10 height 10
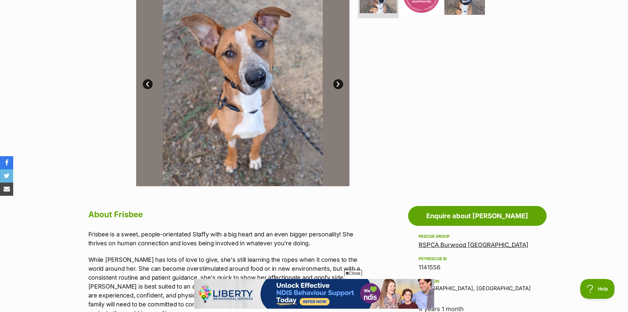
drag, startPoint x: 337, startPoint y: 82, endPoint x: 346, endPoint y: 86, distance: 10.5
click at [337, 82] on link "Next" at bounding box center [338, 84] width 10 height 10
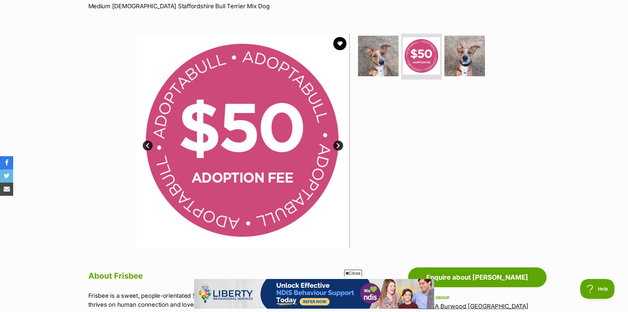
scroll to position [33, 0]
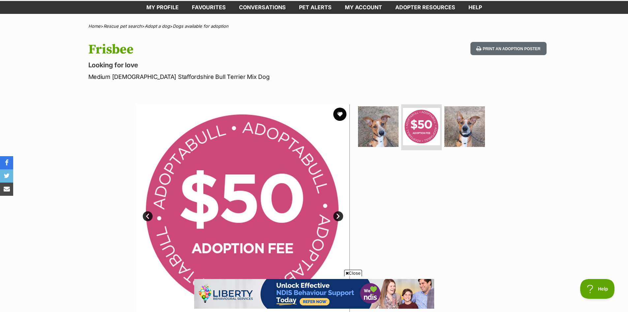
click at [337, 215] on link "Next" at bounding box center [338, 216] width 10 height 10
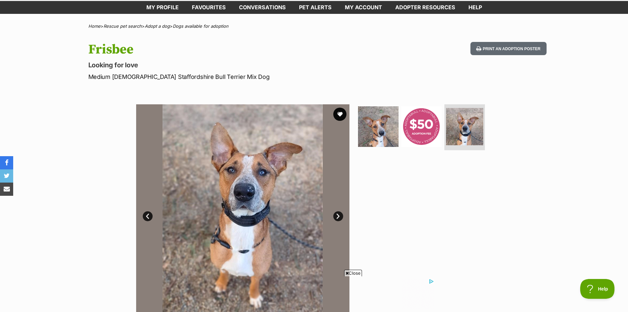
scroll to position [0, 0]
click at [339, 214] on link "Next" at bounding box center [338, 216] width 10 height 10
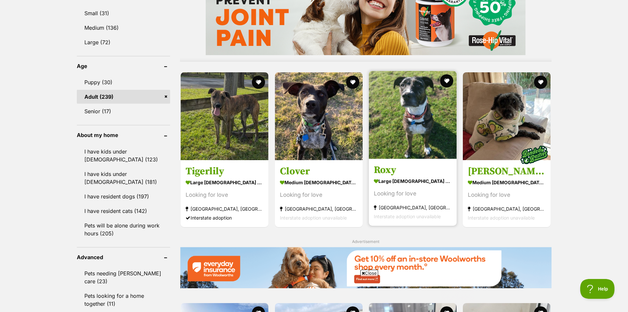
scroll to position [623, 0]
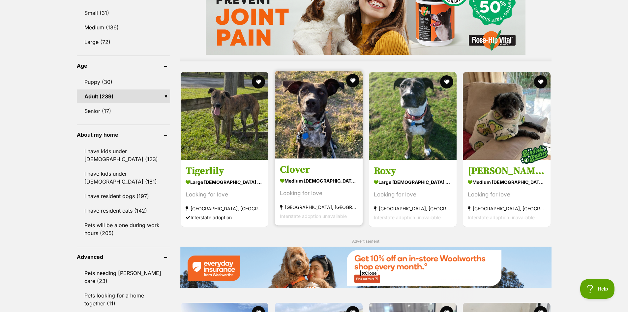
click at [310, 146] on img at bounding box center [319, 115] width 88 height 88
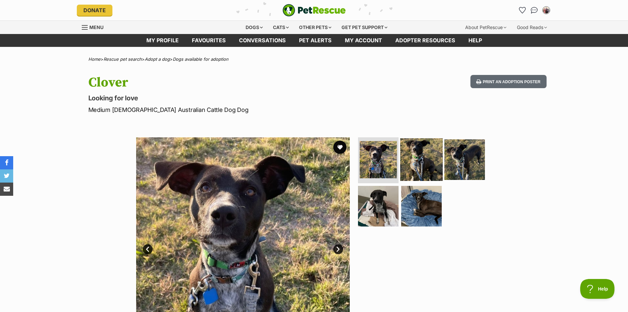
click at [426, 155] on img at bounding box center [421, 159] width 43 height 43
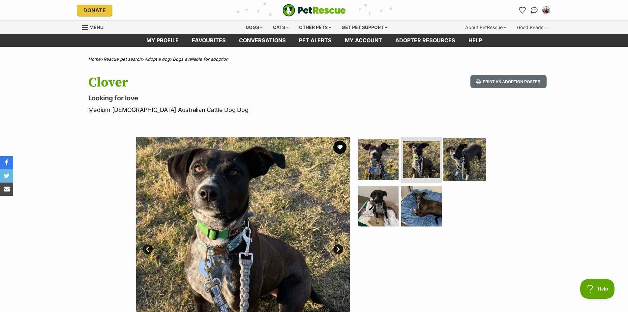
click at [459, 156] on img at bounding box center [465, 159] width 43 height 43
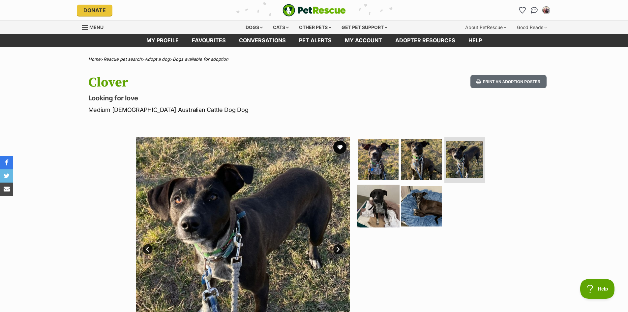
click at [375, 209] on img at bounding box center [378, 206] width 43 height 43
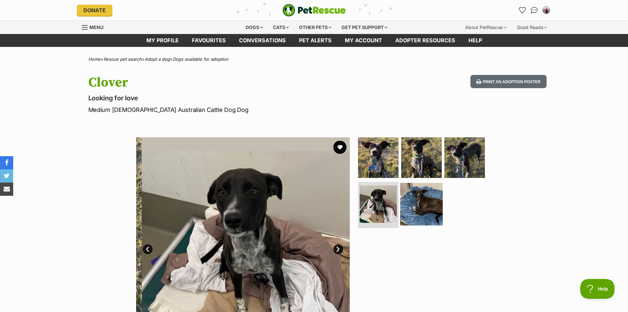
click at [413, 207] on img at bounding box center [421, 204] width 43 height 43
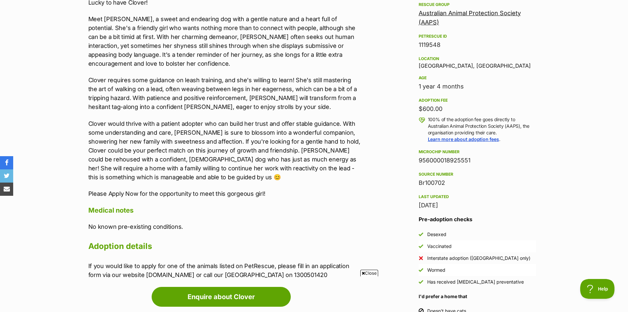
scroll to position [264, 0]
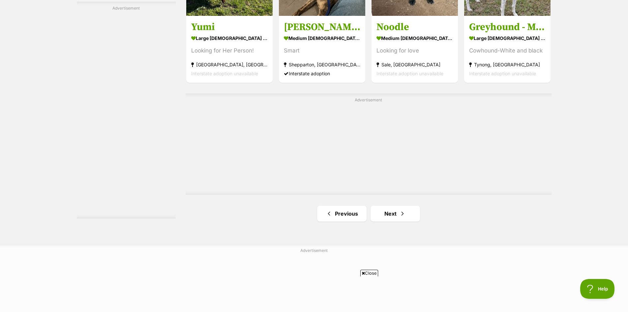
scroll to position [1184, 0]
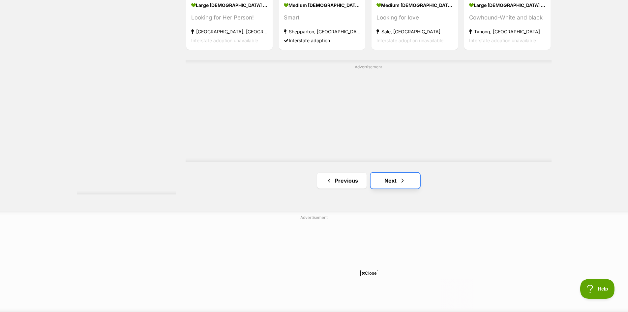
click at [395, 183] on link "Next" at bounding box center [395, 181] width 49 height 16
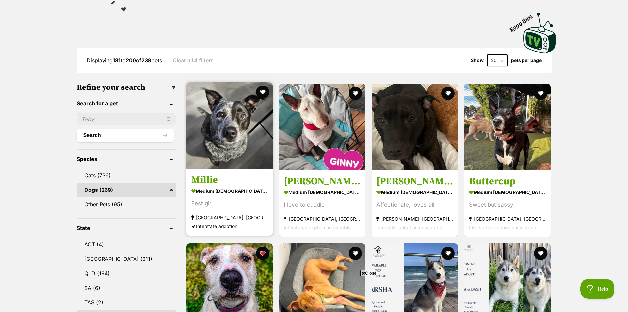
click at [238, 134] on img at bounding box center [229, 125] width 86 height 86
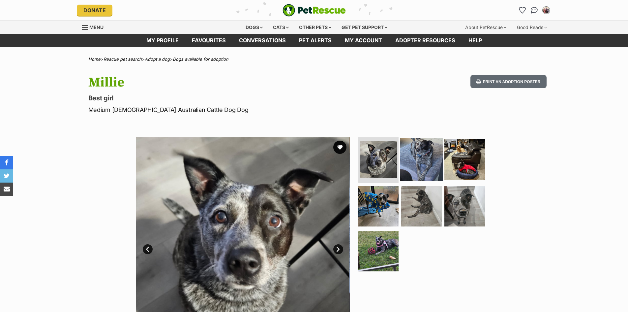
click at [428, 161] on img at bounding box center [421, 159] width 43 height 43
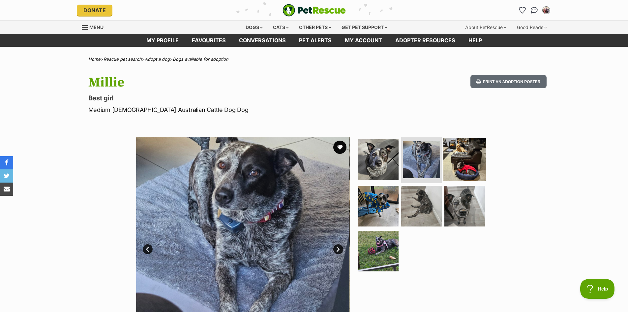
click at [456, 160] on img at bounding box center [465, 159] width 43 height 43
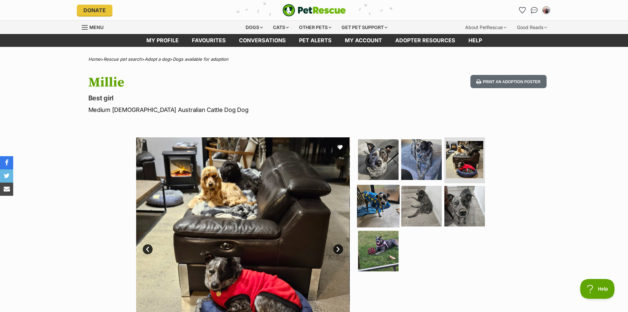
click at [372, 209] on img at bounding box center [378, 206] width 43 height 43
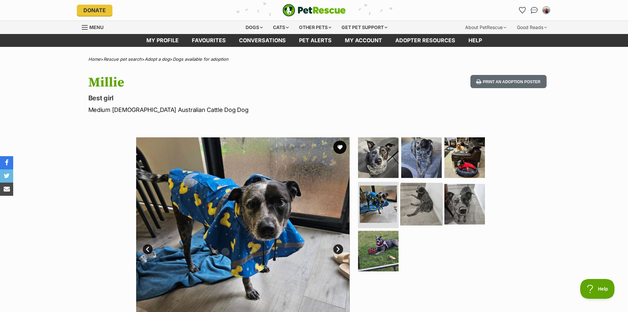
click at [430, 209] on img at bounding box center [421, 204] width 43 height 43
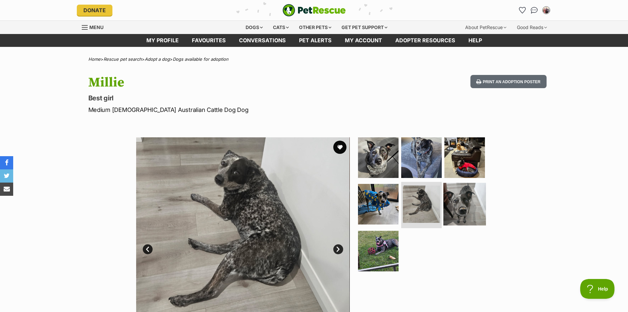
click at [467, 207] on img at bounding box center [465, 204] width 43 height 43
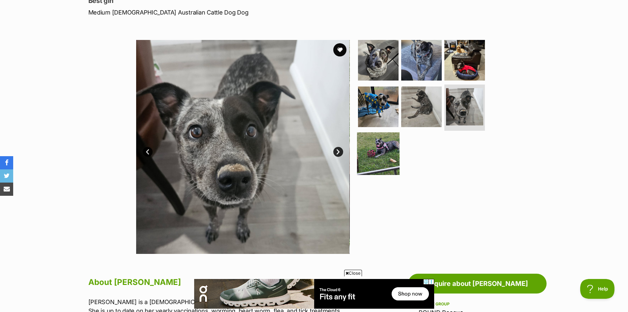
scroll to position [99, 0]
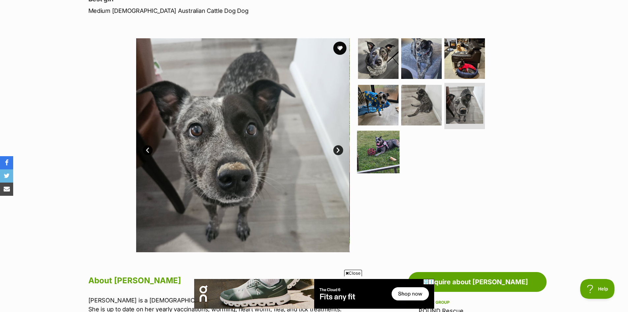
click at [382, 152] on img at bounding box center [378, 152] width 43 height 43
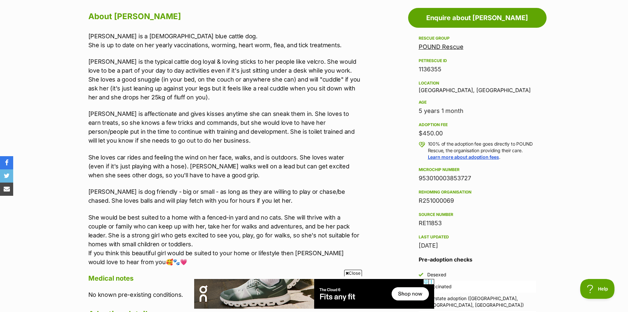
scroll to position [0, 0]
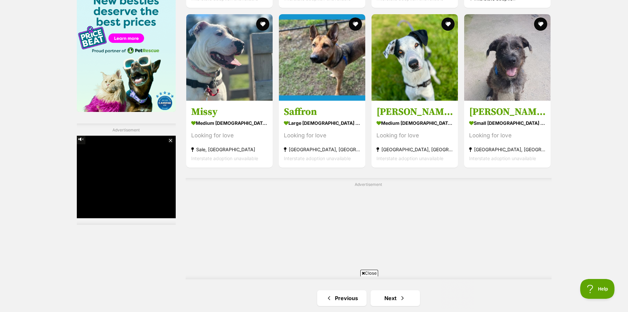
scroll to position [1023, 0]
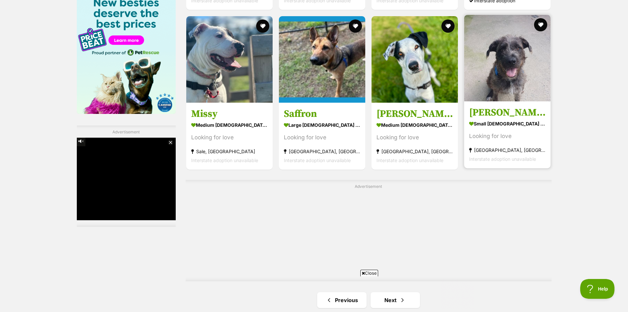
click at [512, 88] on img at bounding box center [507, 58] width 86 height 86
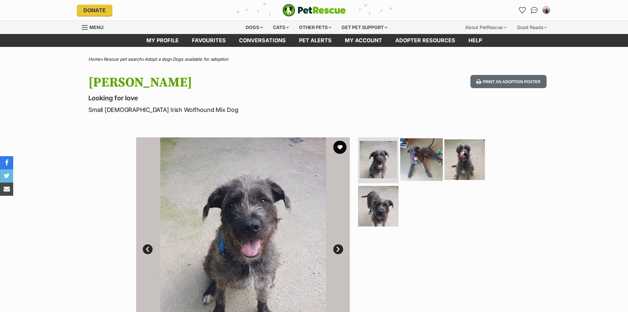
click at [423, 162] on img at bounding box center [421, 159] width 43 height 43
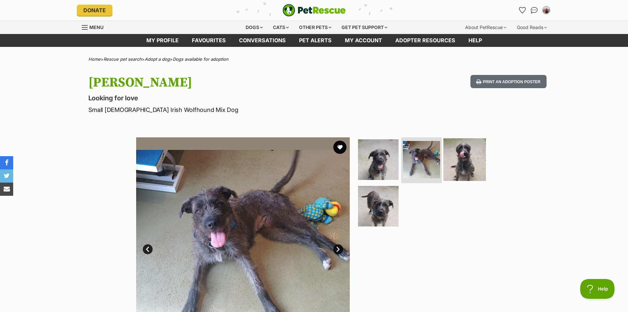
click at [470, 161] on img at bounding box center [465, 159] width 43 height 43
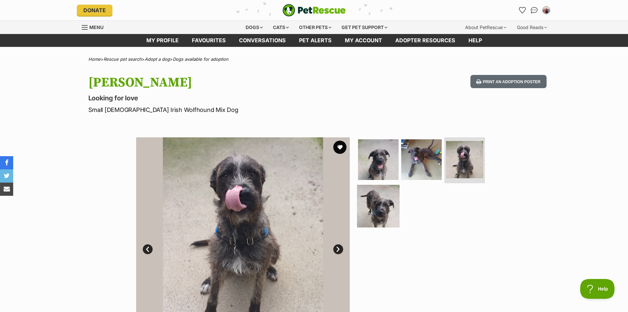
click at [384, 208] on img at bounding box center [378, 206] width 43 height 43
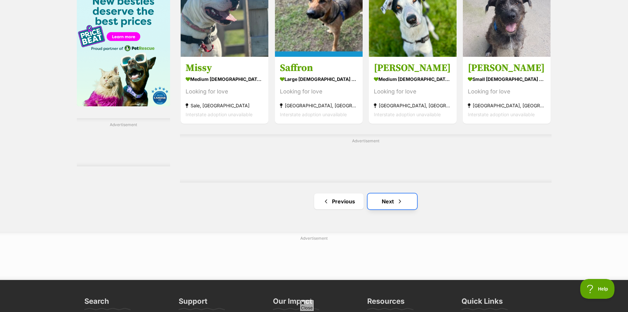
click at [393, 193] on link "Next" at bounding box center [392, 201] width 49 height 16
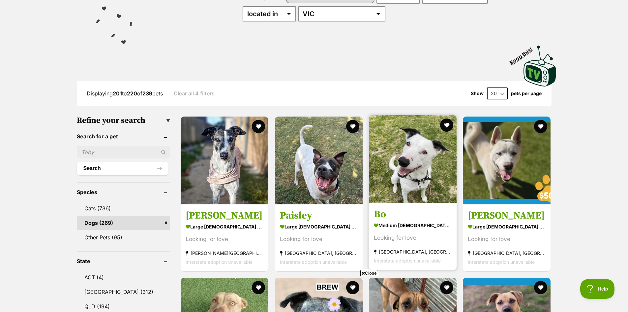
click at [422, 166] on img at bounding box center [413, 159] width 88 height 88
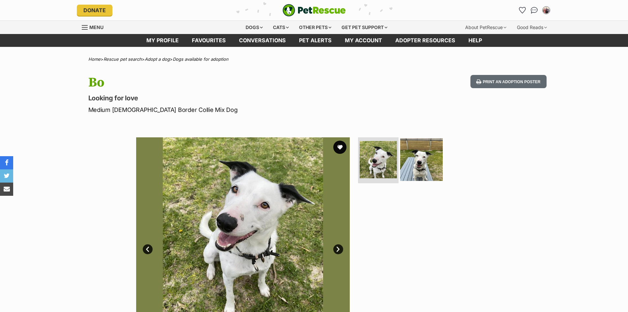
click at [423, 171] on img at bounding box center [421, 159] width 43 height 43
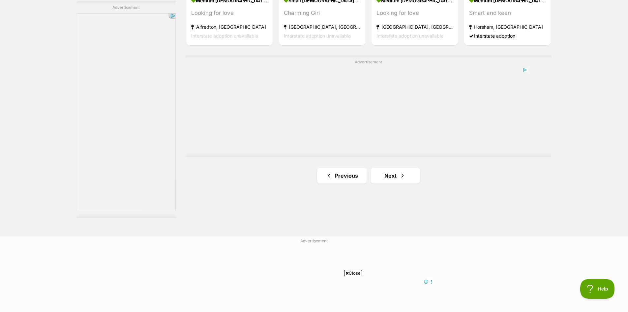
scroll to position [1154, 0]
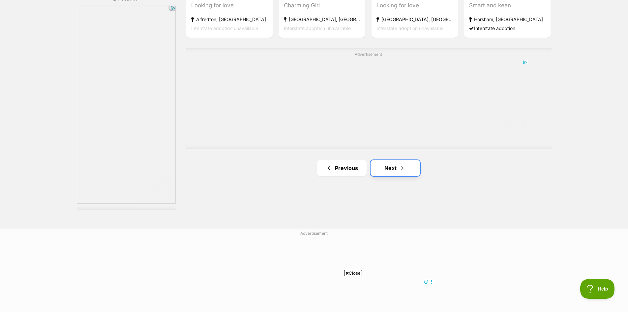
click at [403, 171] on span "Next page" at bounding box center [402, 168] width 7 height 8
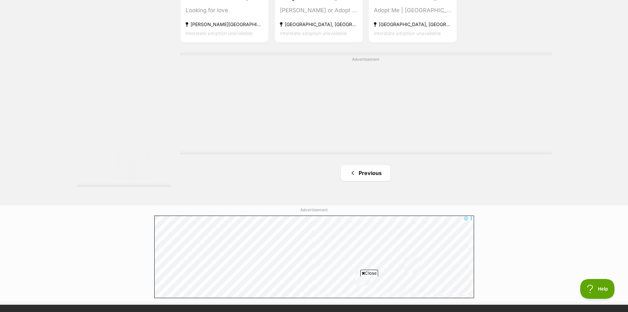
scroll to position [1220, 0]
